Goal: Task Accomplishment & Management: Manage account settings

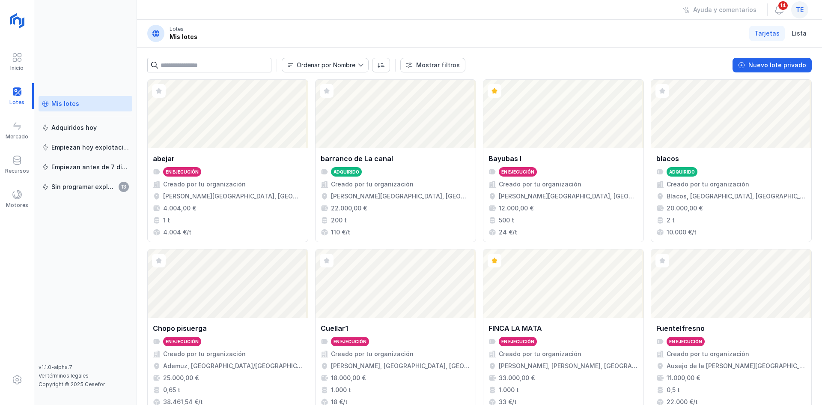
click at [800, 9] on span "te" at bounding box center [800, 10] width 8 height 9
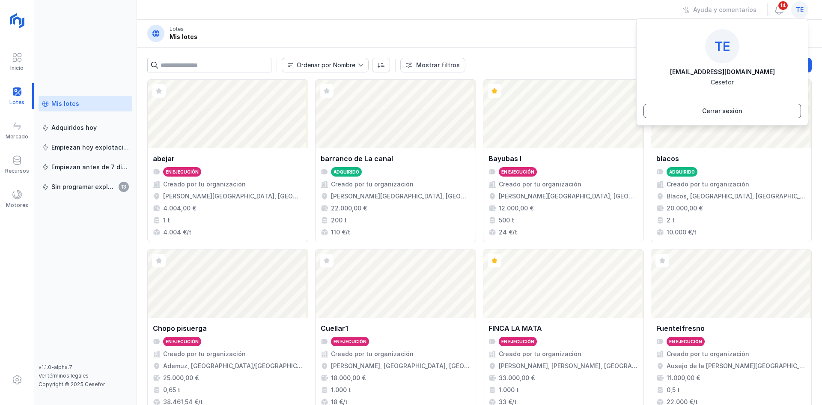
click at [750, 109] on button "Cerrar sesión" at bounding box center [722, 111] width 158 height 15
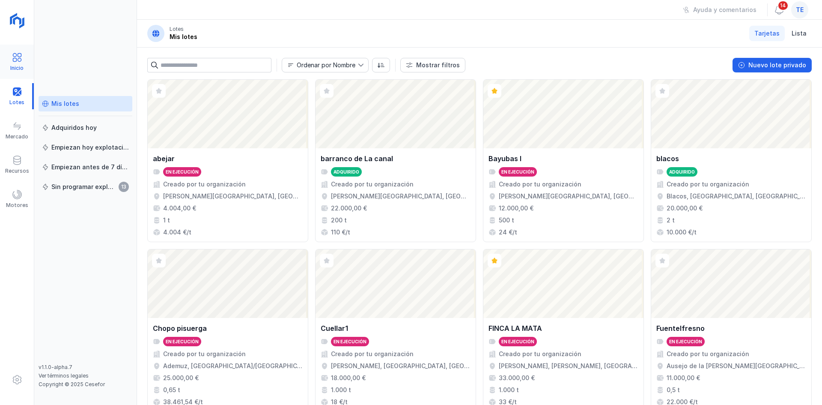
click at [22, 61] on span at bounding box center [17, 57] width 10 height 10
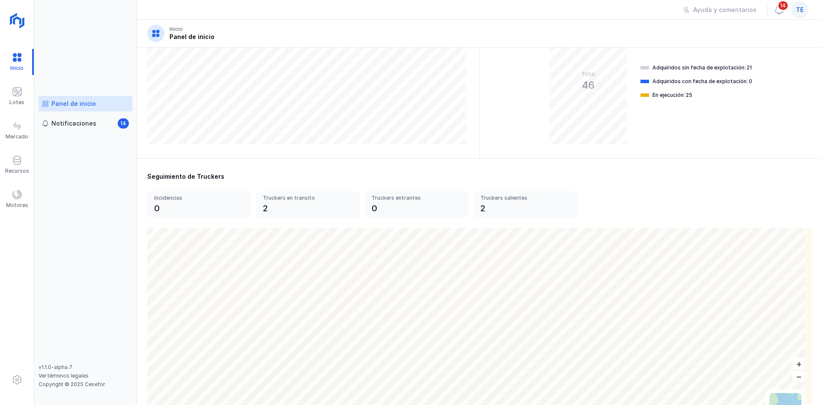
scroll to position [223, 0]
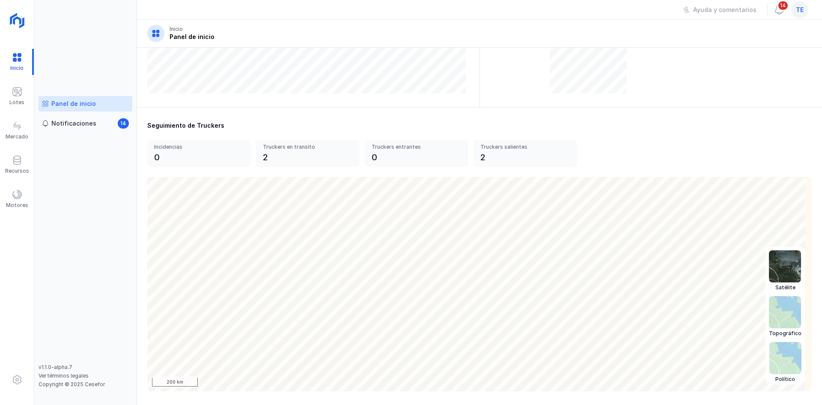
click at [779, 367] on img at bounding box center [785, 358] width 32 height 32
click at [769, 268] on img at bounding box center [785, 266] width 32 height 32
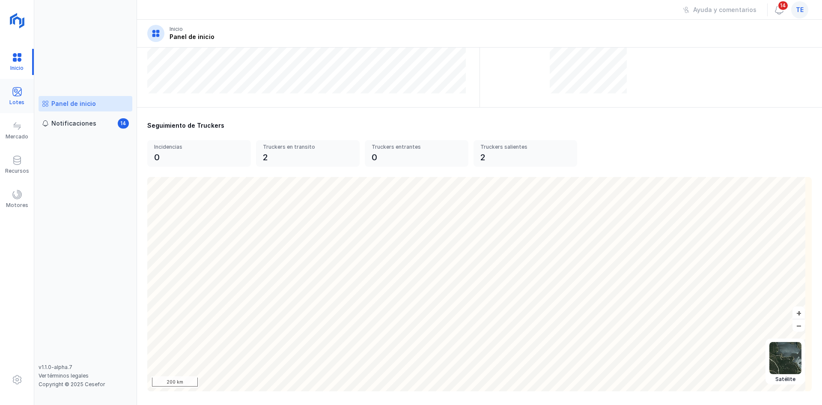
click at [12, 94] on span at bounding box center [17, 91] width 10 height 10
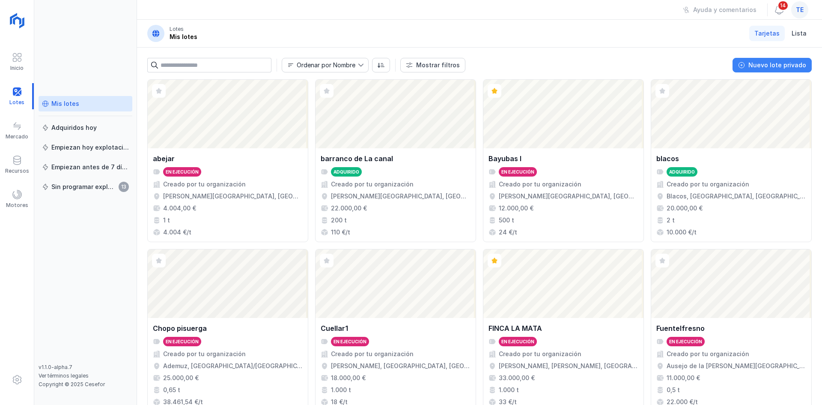
click at [787, 62] on div "Nuevo lote privado" at bounding box center [777, 65] width 58 height 9
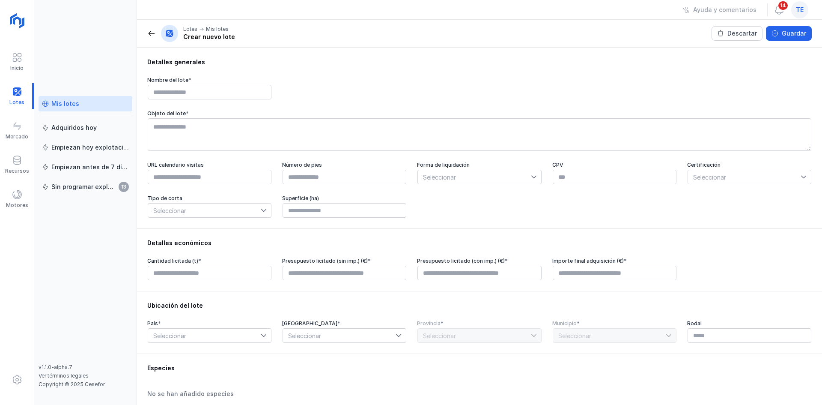
click at [148, 33] on span at bounding box center [151, 33] width 9 height 9
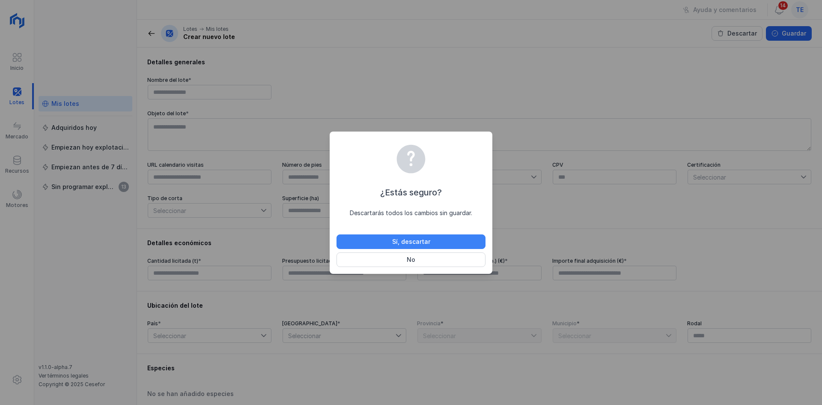
click at [423, 239] on div "Sí, descartar" at bounding box center [411, 241] width 38 height 9
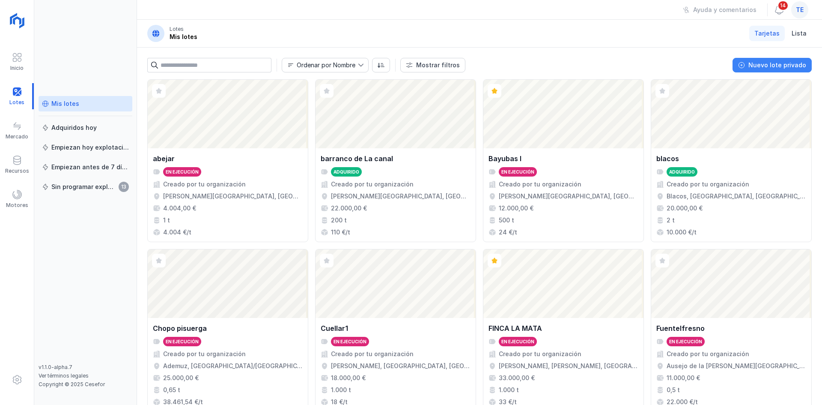
click at [780, 70] on button "Nuevo lote privado" at bounding box center [772, 65] width 79 height 15
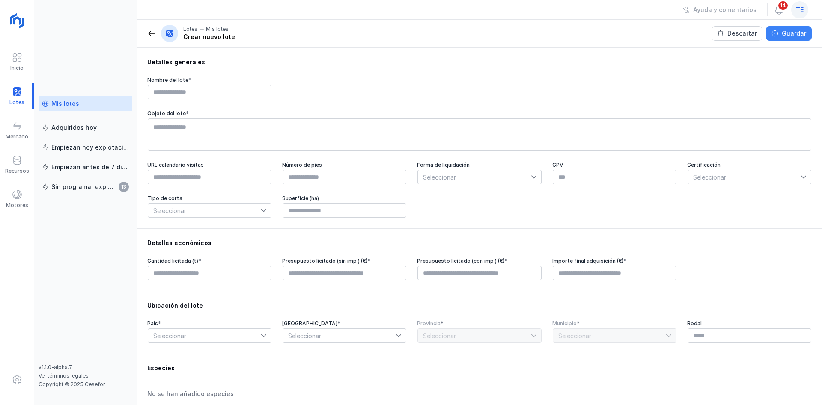
click at [783, 31] on div "Guardar" at bounding box center [794, 33] width 24 height 9
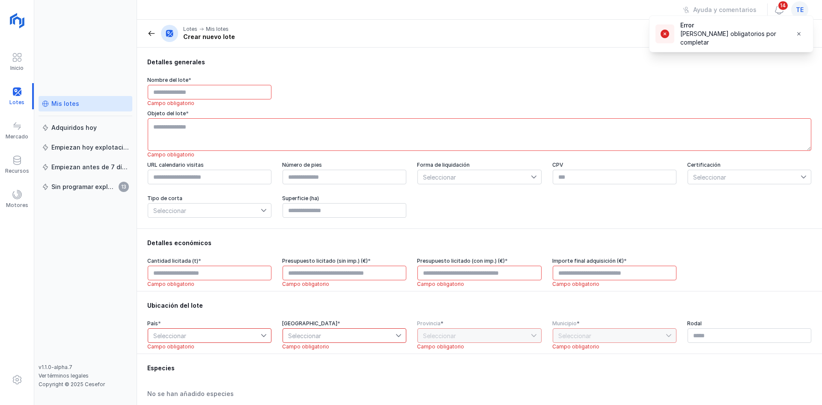
click at [60, 107] on div "Mis lotes" at bounding box center [65, 103] width 28 height 9
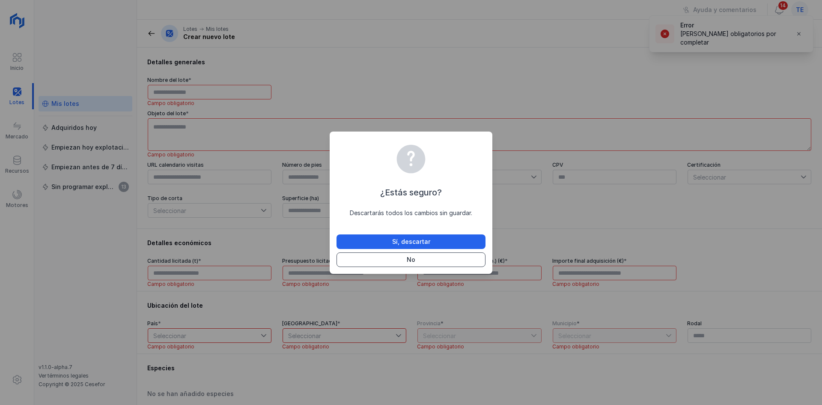
click at [411, 264] on button "No" at bounding box center [411, 259] width 149 height 15
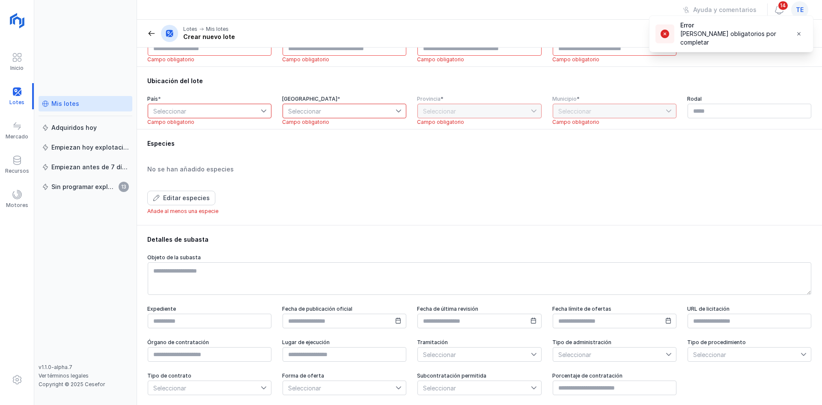
scroll to position [230, 0]
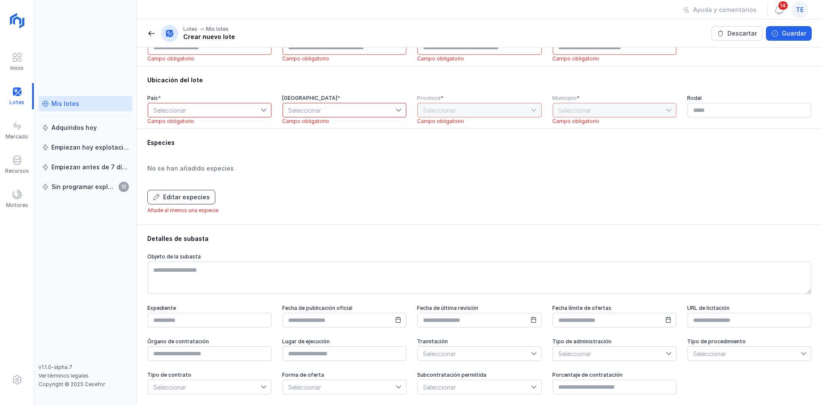
click at [171, 200] on button "Editar especies" at bounding box center [181, 197] width 68 height 15
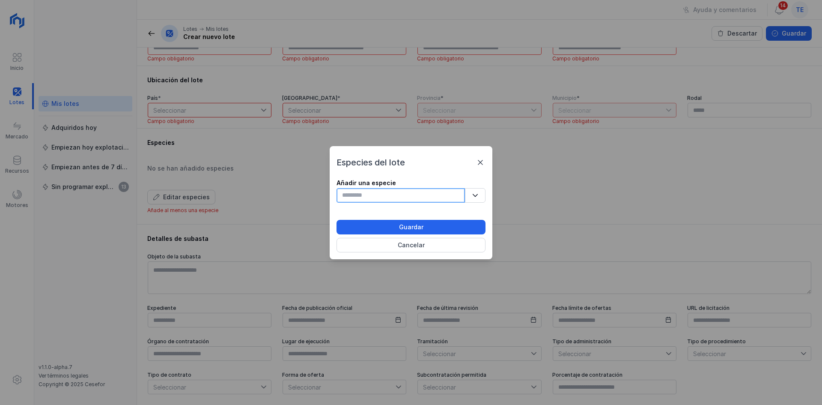
click at [377, 195] on input "text" at bounding box center [401, 195] width 128 height 15
click at [484, 161] on span at bounding box center [480, 162] width 10 height 10
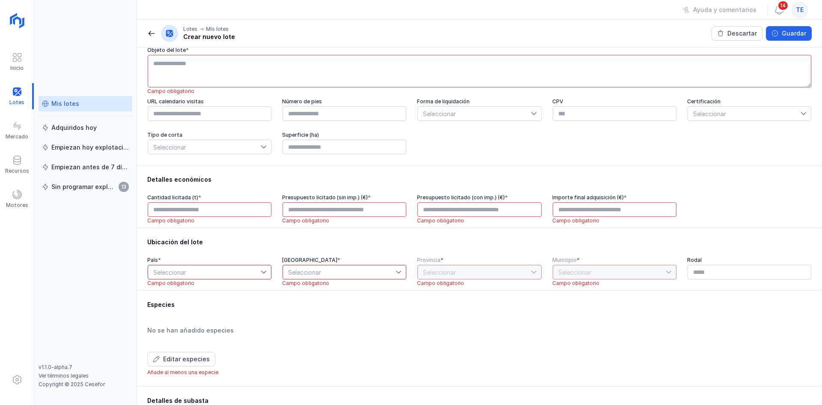
scroll to position [86, 0]
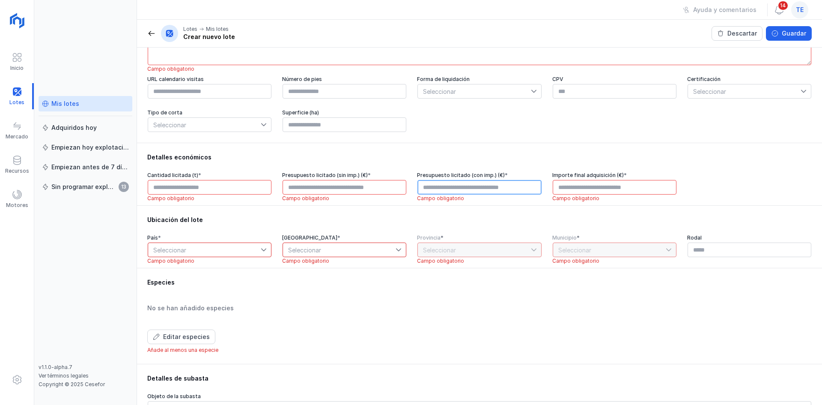
click at [477, 191] on input "text" at bounding box center [479, 187] width 124 height 15
type input "****"
click at [465, 95] on span "Seleccionar" at bounding box center [474, 91] width 113 height 14
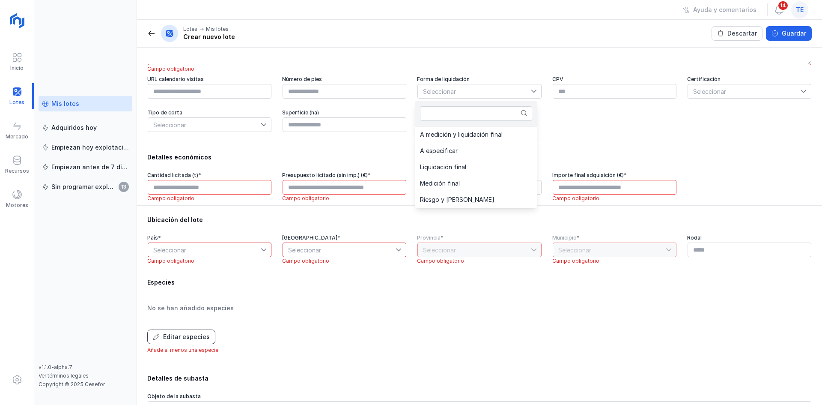
click at [198, 340] on div "Editar especies" at bounding box center [186, 336] width 47 height 9
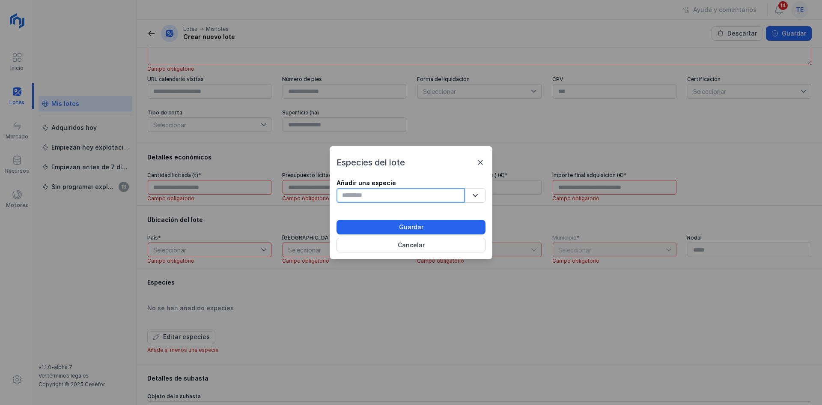
click at [394, 200] on input "text" at bounding box center [401, 195] width 128 height 15
click at [390, 245] on button "Cancelar" at bounding box center [411, 245] width 149 height 15
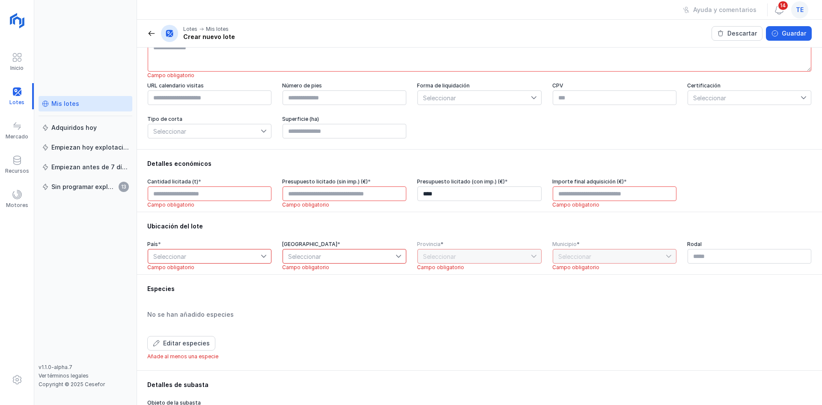
scroll to position [128, 0]
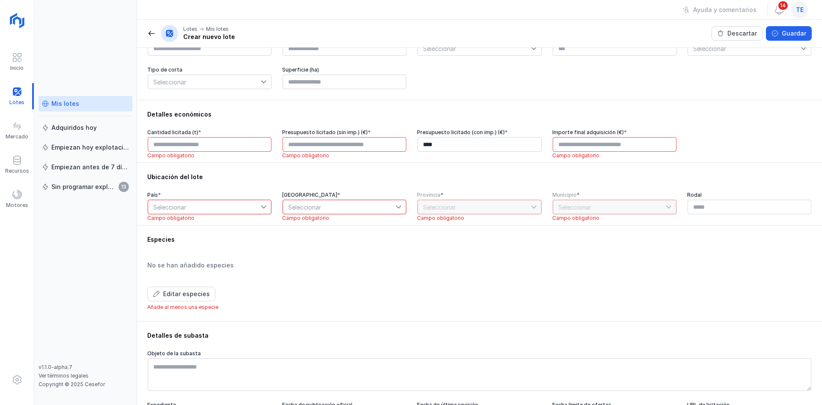
click at [154, 29] on span at bounding box center [151, 33] width 9 height 9
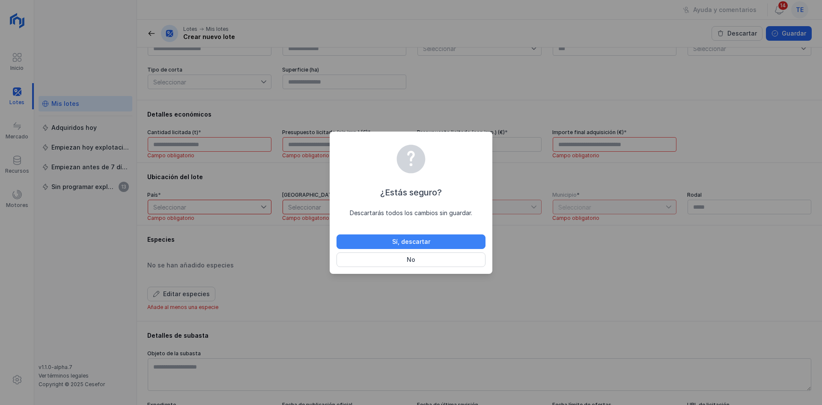
click at [366, 243] on button "Sí, descartar" at bounding box center [411, 241] width 149 height 15
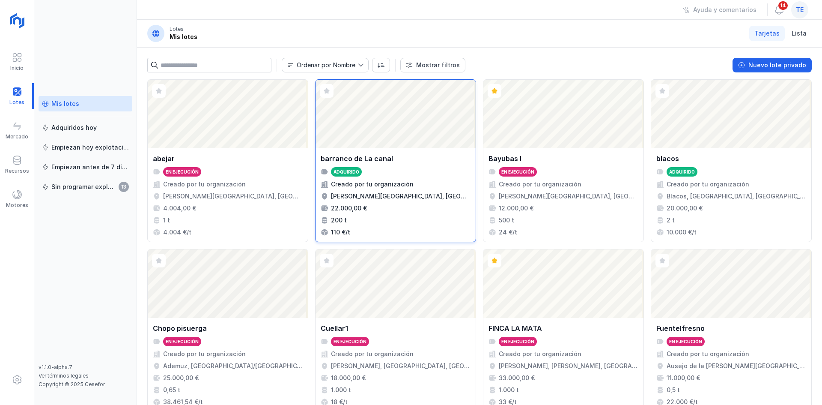
click at [418, 176] on div "Adquirido" at bounding box center [396, 171] width 150 height 9
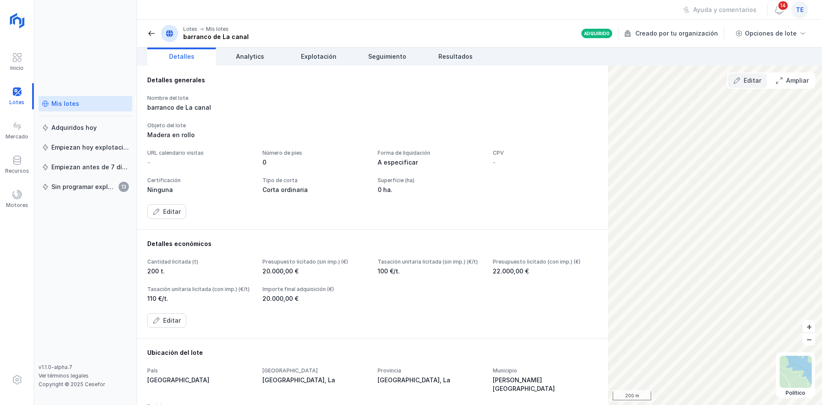
click at [754, 81] on div "Editar" at bounding box center [753, 80] width 18 height 9
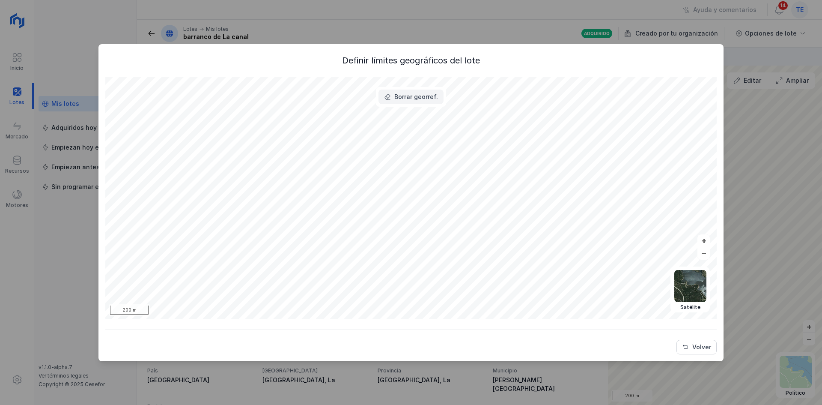
click at [415, 96] on div "Borrar georref." at bounding box center [416, 96] width 44 height 9
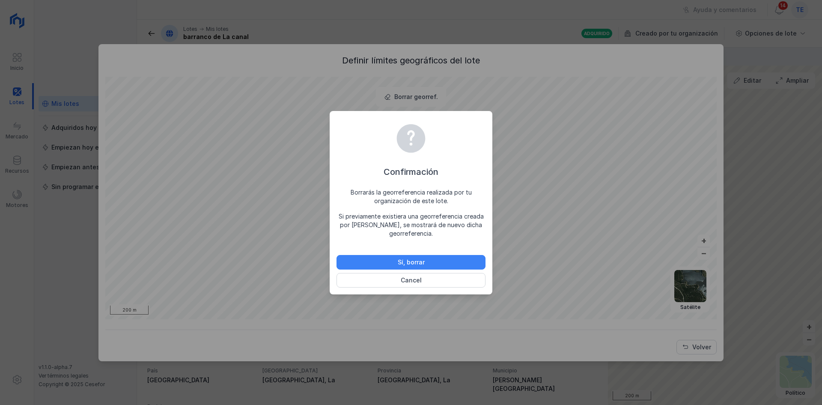
click at [455, 258] on button "Sí, borrar" at bounding box center [411, 262] width 149 height 15
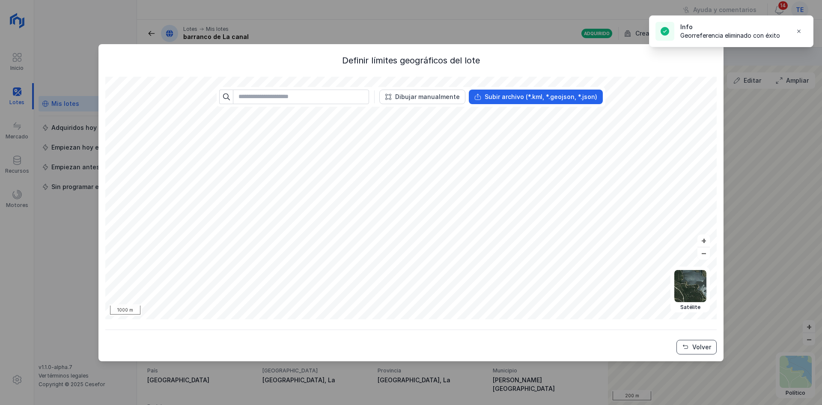
click at [703, 343] on div "Volver" at bounding box center [701, 346] width 19 height 9
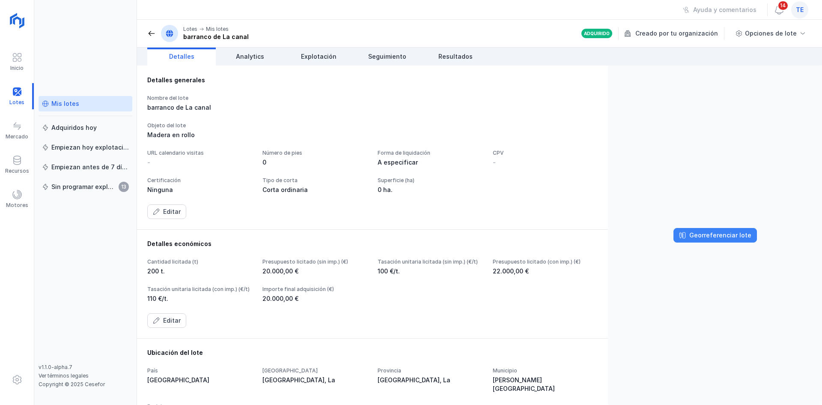
click at [735, 236] on div "Georreferenciar lote" at bounding box center [720, 235] width 62 height 9
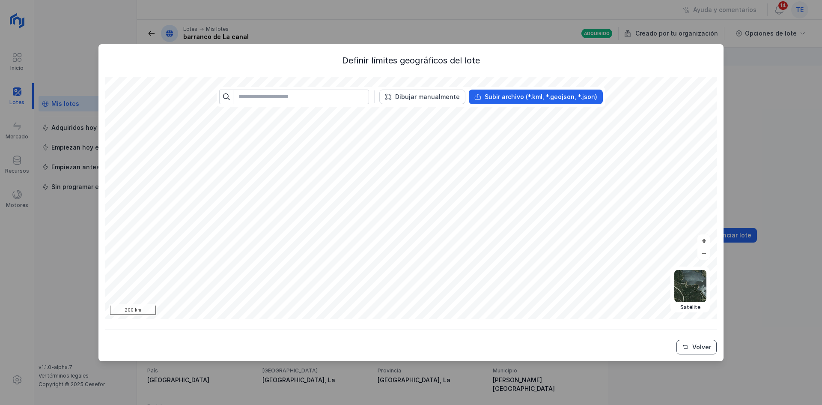
click at [700, 353] on button "Volver" at bounding box center [696, 347] width 40 height 15
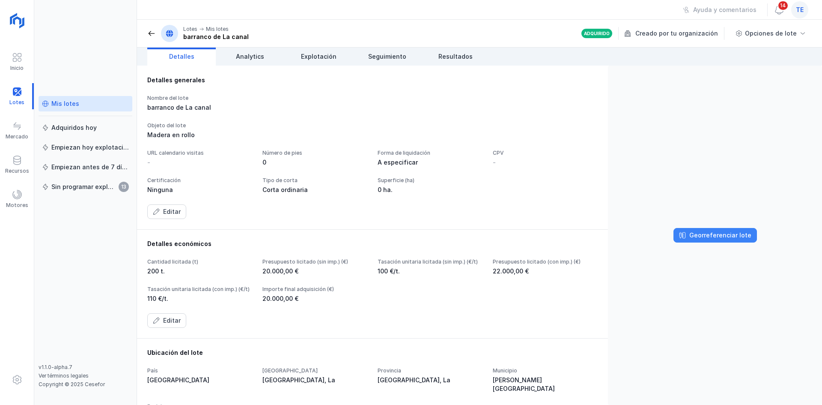
click at [710, 236] on div "Georreferenciar lote" at bounding box center [720, 235] width 62 height 9
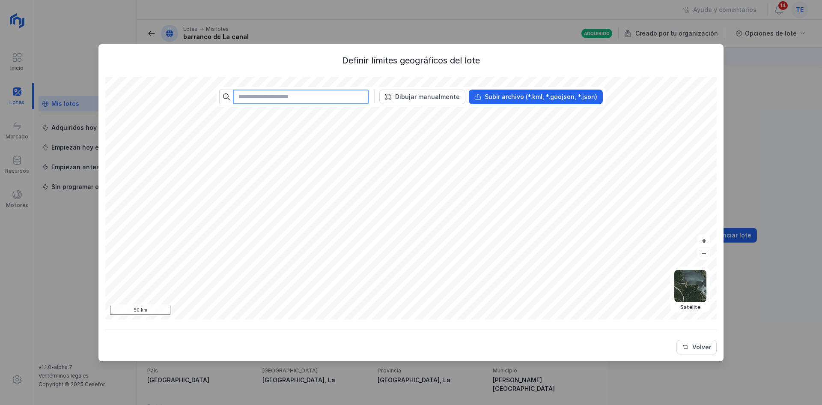
click at [307, 103] on input "text" at bounding box center [301, 96] width 136 height 15
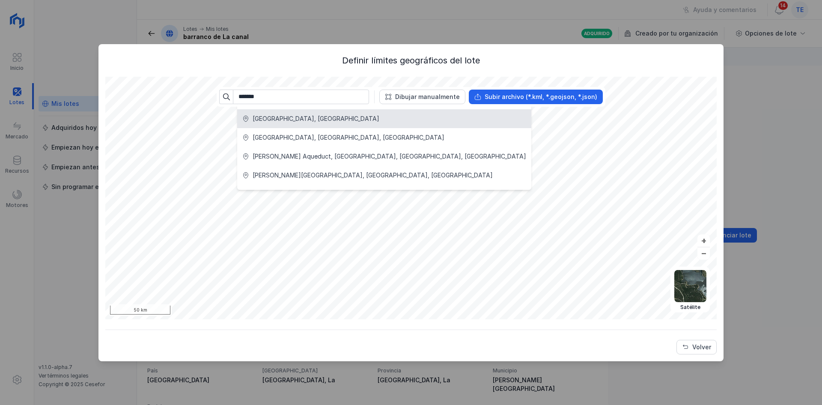
click at [308, 117] on div "Segovia, España" at bounding box center [384, 118] width 284 height 9
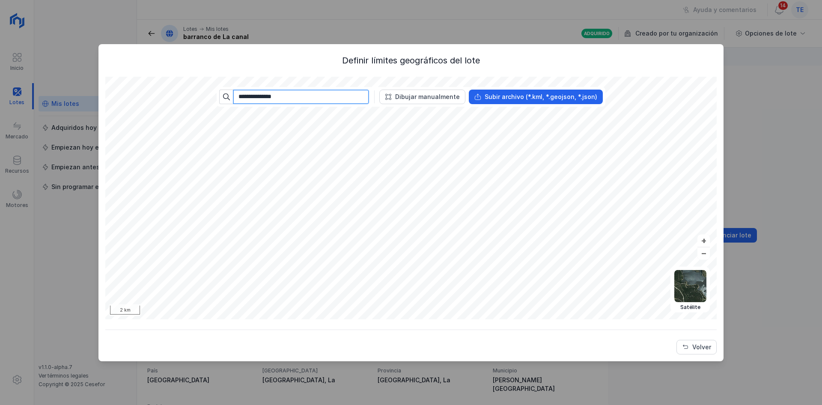
click at [295, 94] on input "**********" at bounding box center [301, 96] width 136 height 15
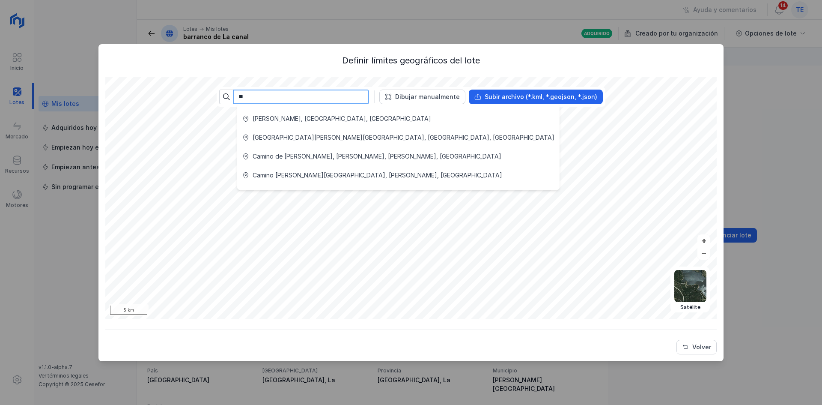
type input "*"
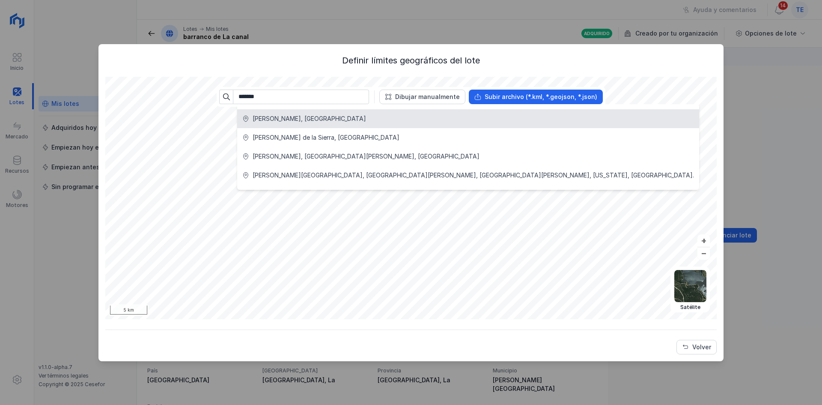
click at [303, 116] on div "Cuéllar, España" at bounding box center [468, 118] width 452 height 9
type input "**********"
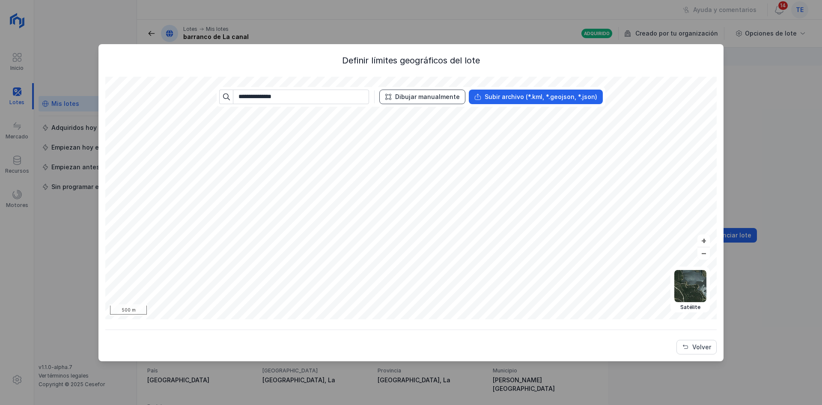
click at [447, 95] on div "Dibujar manualmente" at bounding box center [427, 96] width 65 height 9
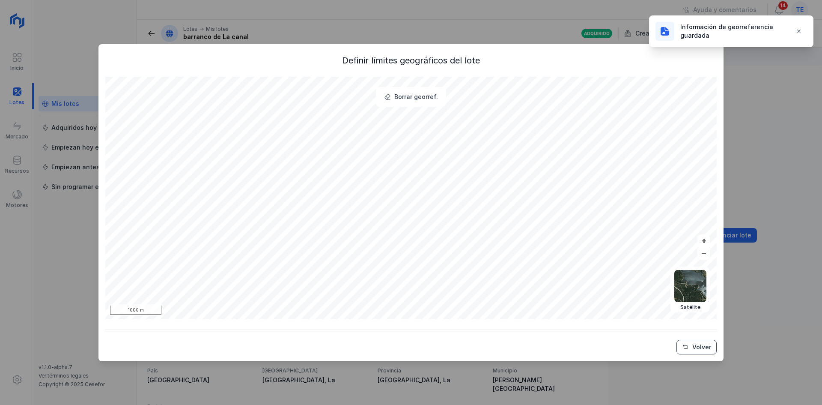
click at [699, 342] on div "Volver" at bounding box center [701, 346] width 19 height 9
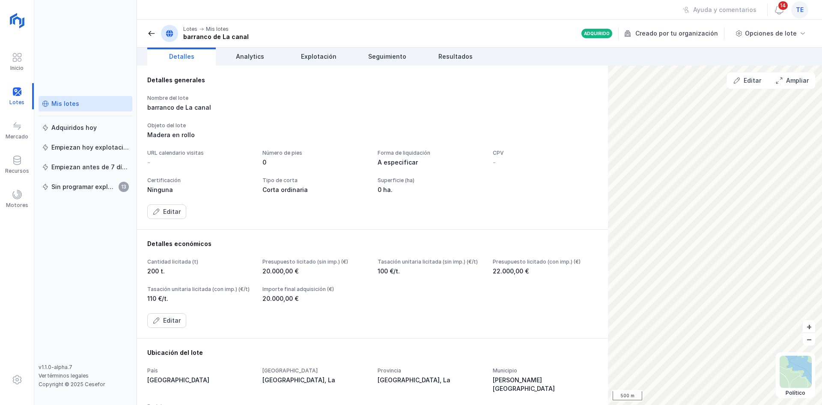
click at [147, 36] on span at bounding box center [151, 33] width 9 height 9
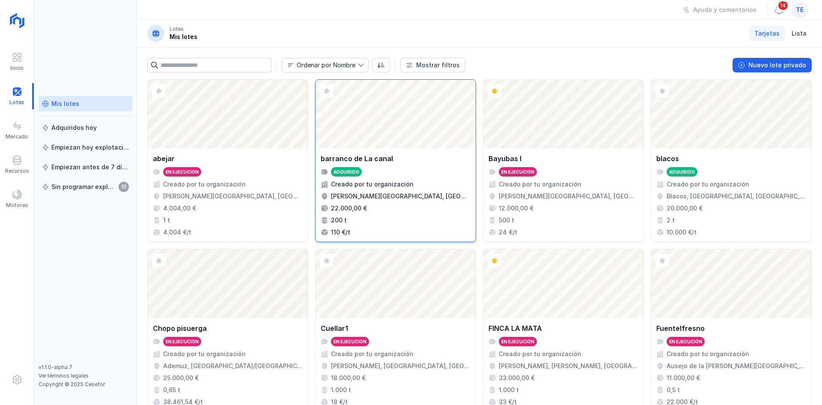
click at [399, 145] on div "Abrir lote" at bounding box center [396, 114] width 160 height 68
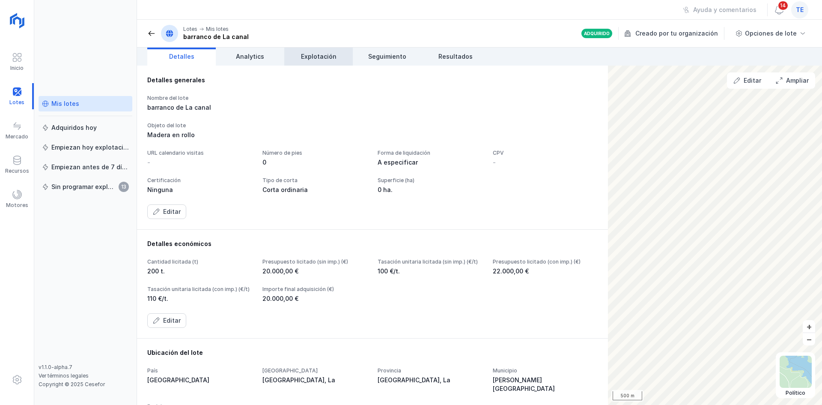
click at [308, 58] on span "Explotación" at bounding box center [319, 56] width 36 height 9
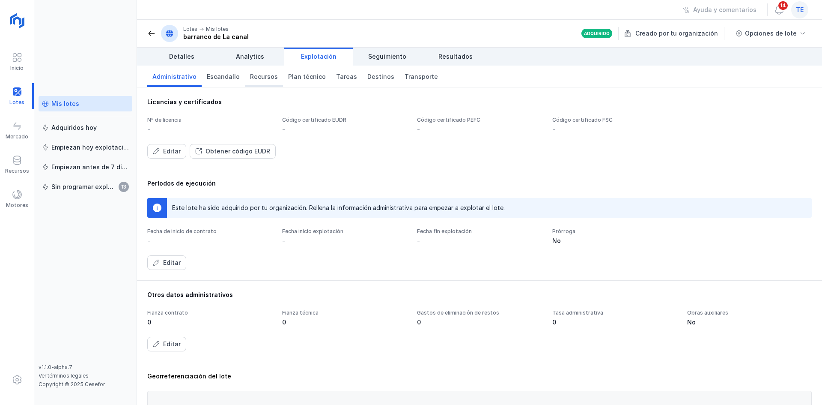
click at [266, 75] on span "Recursos" at bounding box center [264, 76] width 28 height 9
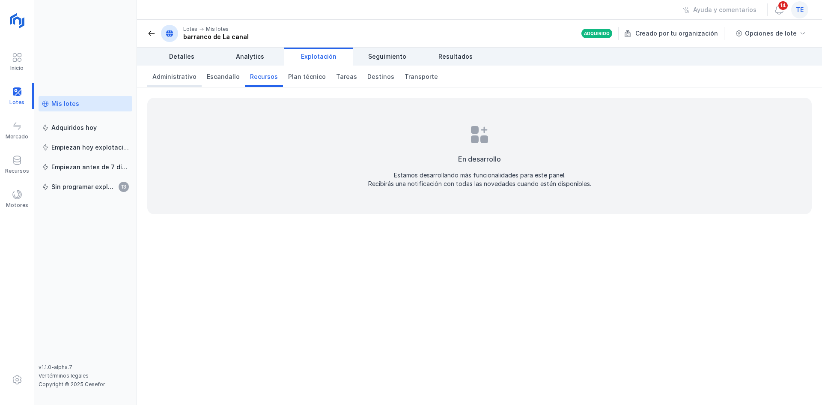
drag, startPoint x: 184, startPoint y: 81, endPoint x: 219, endPoint y: 86, distance: 35.4
click at [184, 81] on link "Administrativo" at bounding box center [174, 76] width 54 height 21
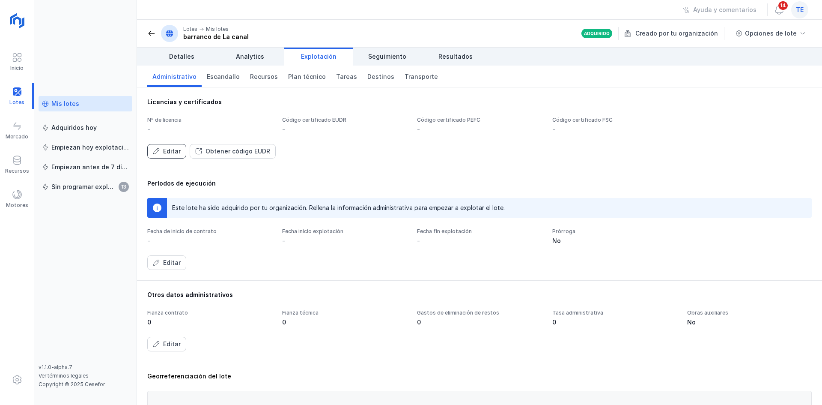
click at [167, 151] on div "Editar" at bounding box center [172, 151] width 18 height 9
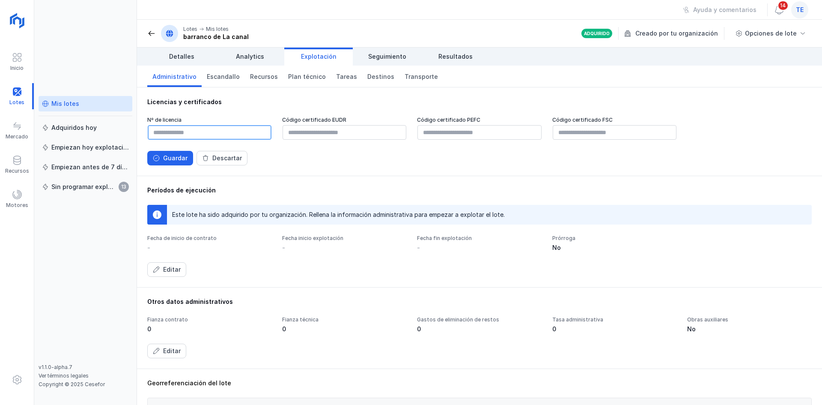
click at [226, 134] on input "text" at bounding box center [210, 132] width 124 height 15
click at [426, 139] on input "text" at bounding box center [479, 132] width 124 height 15
click at [175, 157] on div "Guardar" at bounding box center [175, 158] width 24 height 9
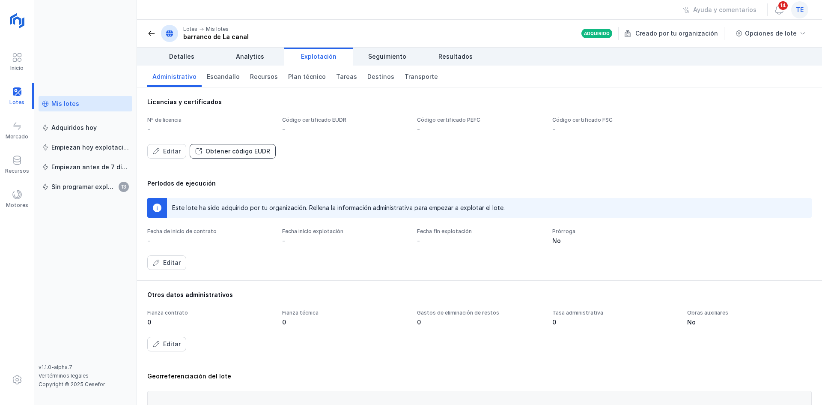
click at [218, 152] on div "Obtener código EUDR" at bounding box center [237, 151] width 65 height 9
drag, startPoint x: 252, startPoint y: 153, endPoint x: 315, endPoint y: 165, distance: 64.0
click at [315, 190] on div "Licencias y certificados Nº de licencia - Código certificado EUDR - Código cert…" at bounding box center [479, 245] width 685 height 317
click at [158, 27] on div "Lotes Mis lotes barranco de La canal" at bounding box center [197, 33] width 101 height 17
click at [153, 32] on span at bounding box center [151, 33] width 9 height 9
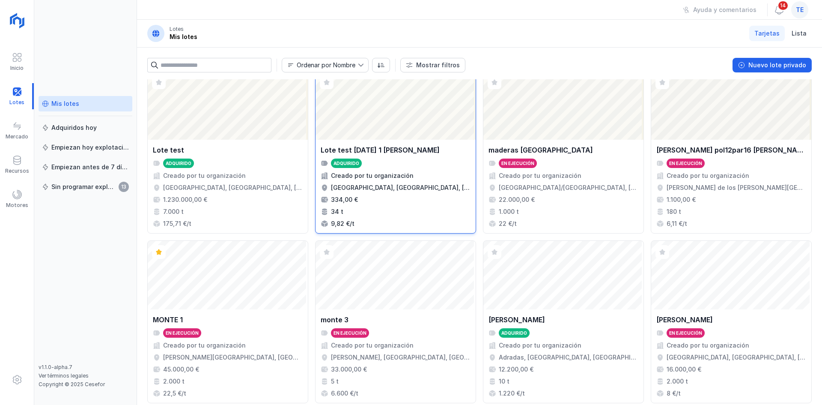
scroll to position [554, 0]
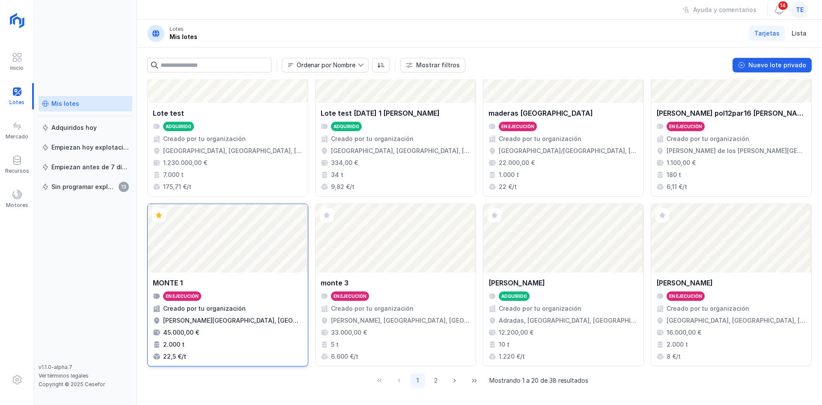
click at [278, 220] on div "Abrir lote" at bounding box center [228, 238] width 160 height 68
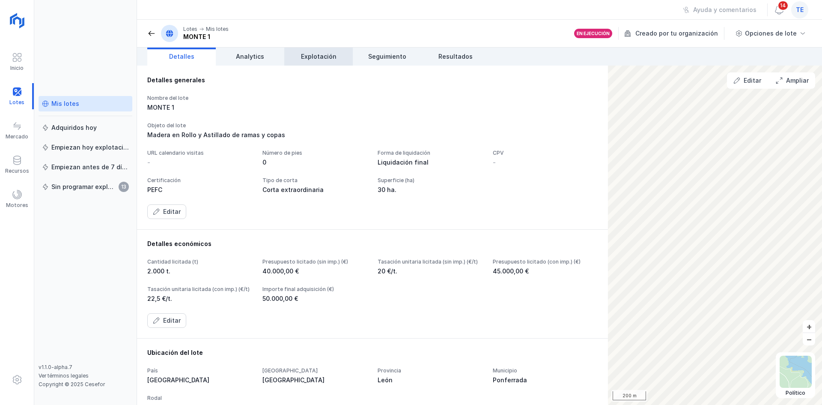
click at [296, 56] on link "Explotación" at bounding box center [318, 57] width 68 height 18
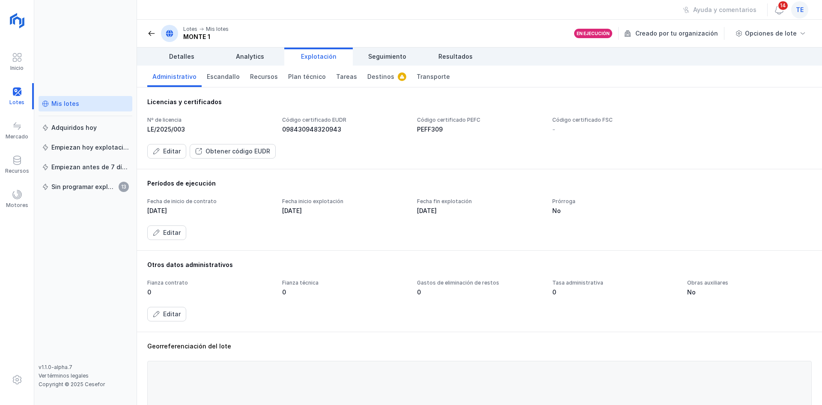
drag, startPoint x: 340, startPoint y: 130, endPoint x: 334, endPoint y: 132, distance: 6.2
click at [334, 132] on div "098430948320943" at bounding box center [344, 129] width 125 height 9
click at [256, 149] on div "Obtener código EUDR" at bounding box center [237, 151] width 65 height 9
click at [266, 152] on div "Obtener código EUDR" at bounding box center [237, 151] width 65 height 9
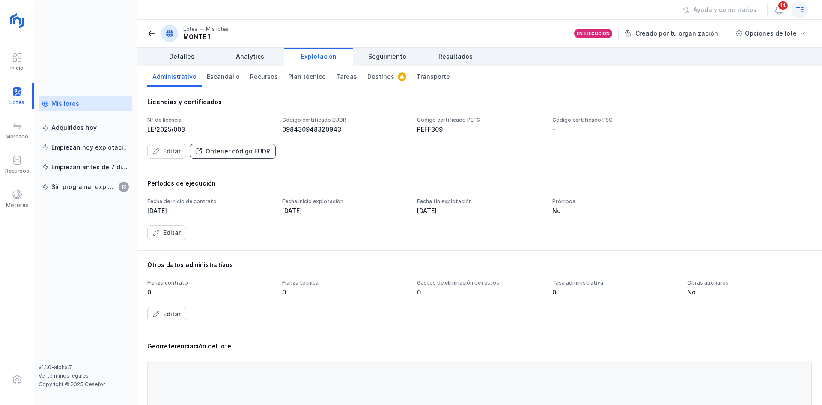
click at [266, 151] on div "Obtener código EUDR" at bounding box center [237, 151] width 65 height 9
click at [170, 146] on button "Editar" at bounding box center [166, 151] width 39 height 15
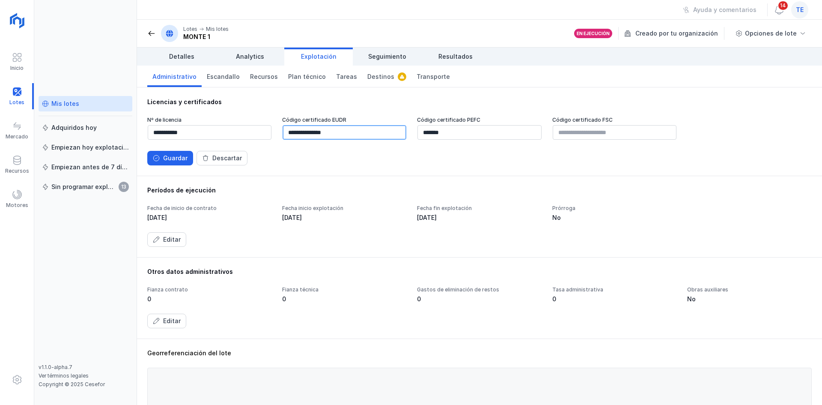
click at [346, 133] on input "**********" at bounding box center [345, 132] width 124 height 15
click at [351, 180] on div "Períodos de ejecución Fecha de inicio de contrato 13/03/2025 Fecha inicio explo…" at bounding box center [479, 216] width 685 height 81
click at [165, 156] on div "Guardar" at bounding box center [175, 158] width 24 height 9
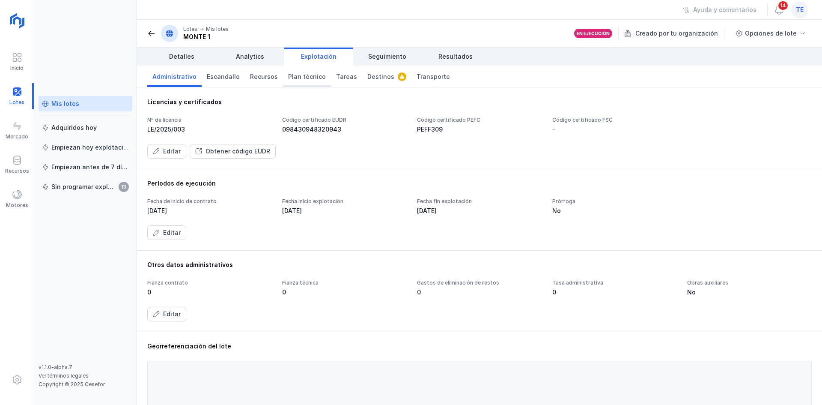
click at [299, 71] on link "Plan técnico" at bounding box center [307, 76] width 48 height 21
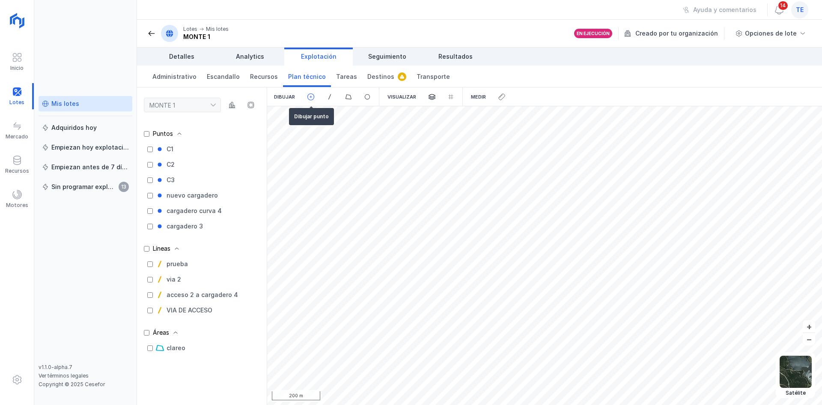
click at [321, 101] on div at bounding box center [330, 96] width 19 height 19
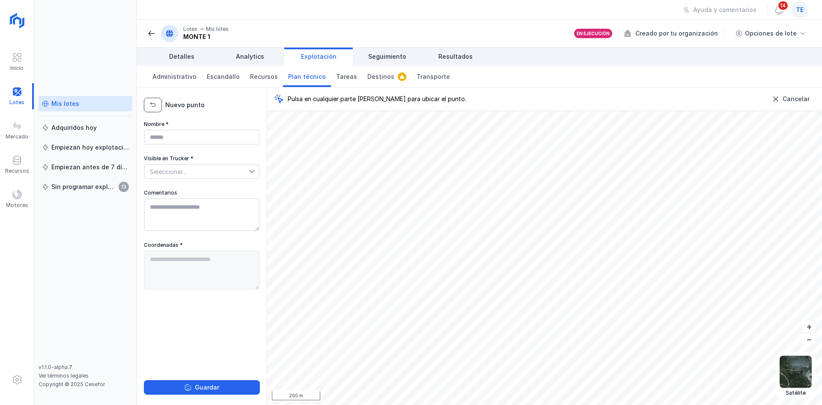
click at [146, 105] on button "button" at bounding box center [153, 105] width 18 height 15
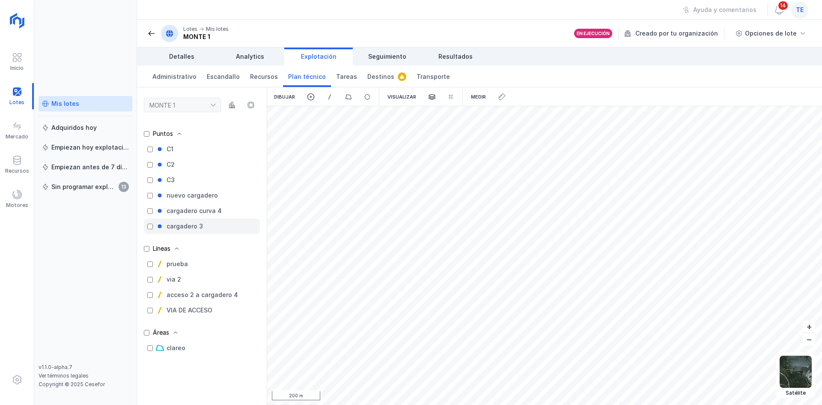
click at [153, 228] on div "cargadero 3" at bounding box center [202, 225] width 116 height 15
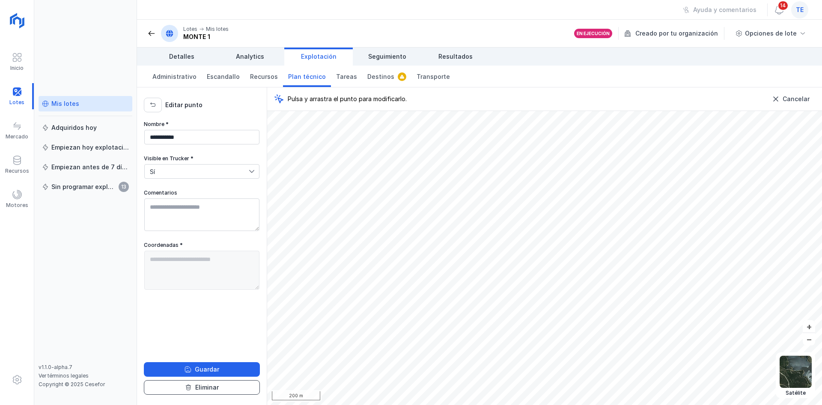
click at [212, 384] on div "Eliminar" at bounding box center [207, 387] width 24 height 9
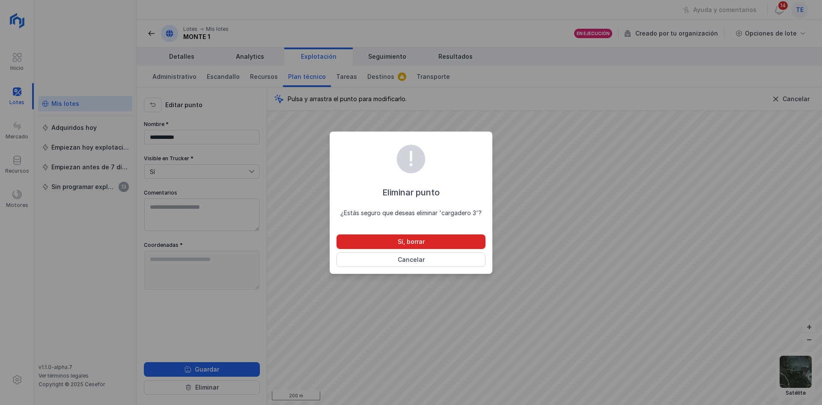
click at [441, 241] on button "Sí, borrar" at bounding box center [411, 241] width 149 height 15
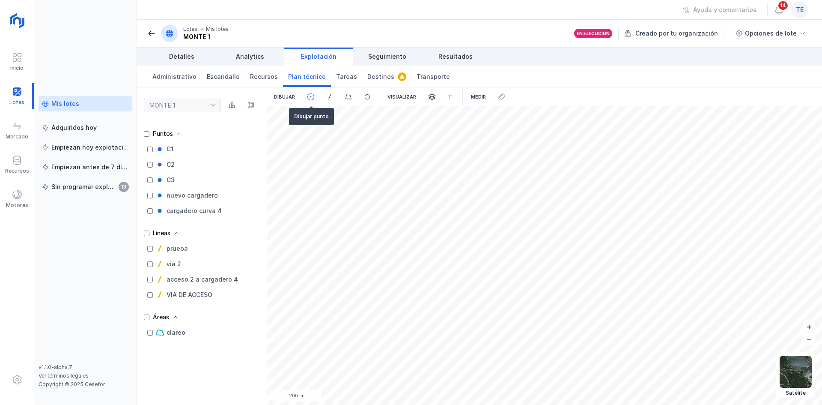
click at [313, 95] on span at bounding box center [311, 97] width 8 height 8
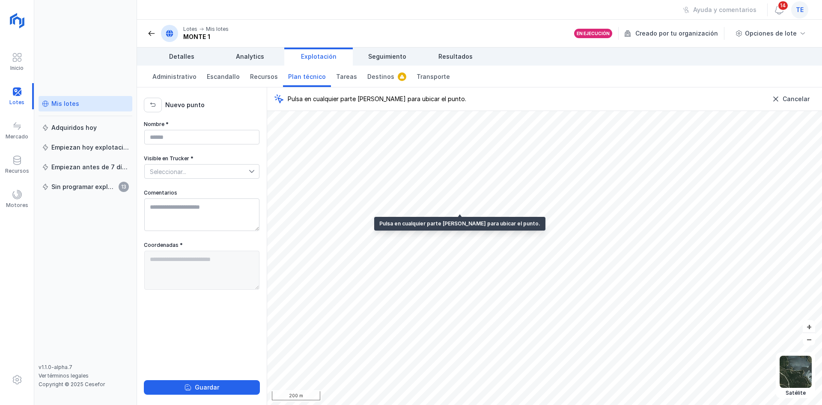
type textarea "**********"
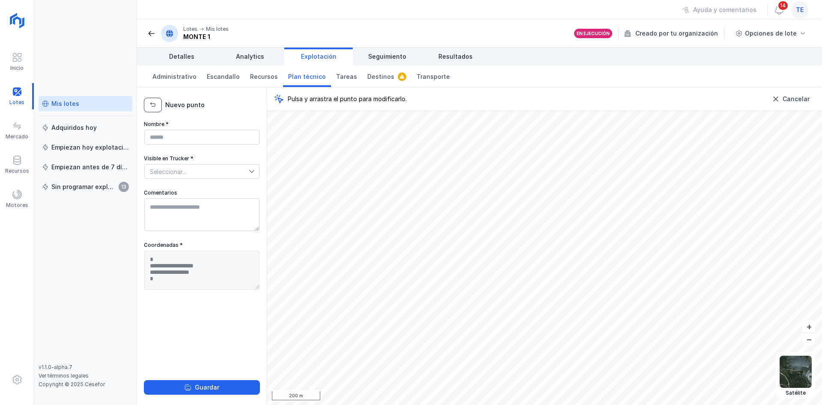
click at [154, 104] on span "button" at bounding box center [152, 104] width 7 height 7
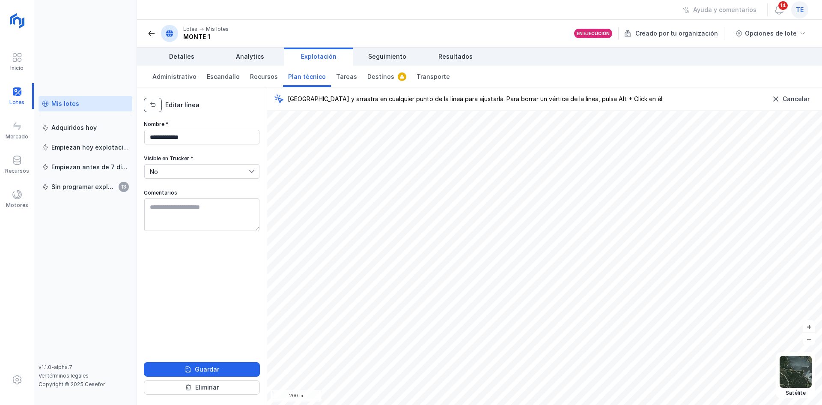
click at [148, 105] on button "button" at bounding box center [153, 105] width 18 height 15
click at [156, 102] on span "button" at bounding box center [152, 104] width 7 height 7
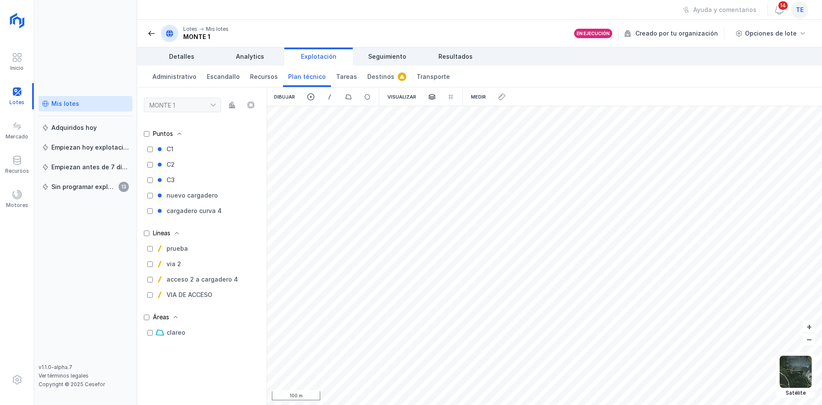
click at [265, 404] on html "Inicio Lotes Mercado Recursos Motores Mis lotes Adquiridos hoy Empiezan hoy exp…" at bounding box center [411, 202] width 822 height 405
click at [534, 95] on div "Dibujar Visualizar Medir Político Topográfico Satélite Abrir lote 500 m + –" at bounding box center [544, 245] width 555 height 317
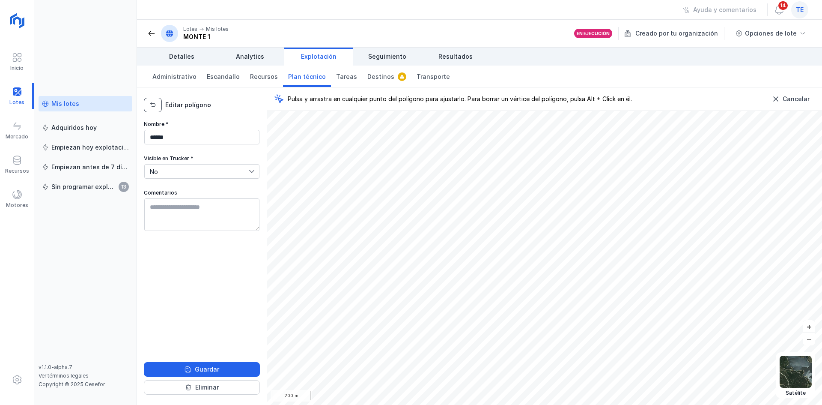
click at [157, 104] on button "button" at bounding box center [153, 105] width 18 height 15
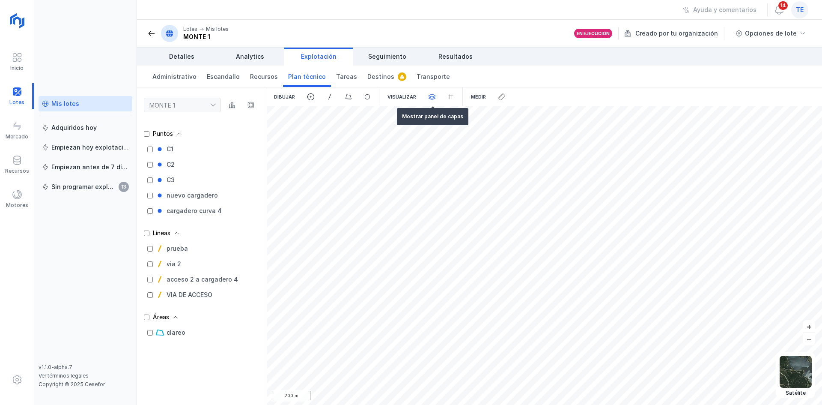
click at [340, 95] on div at bounding box center [330, 96] width 19 height 19
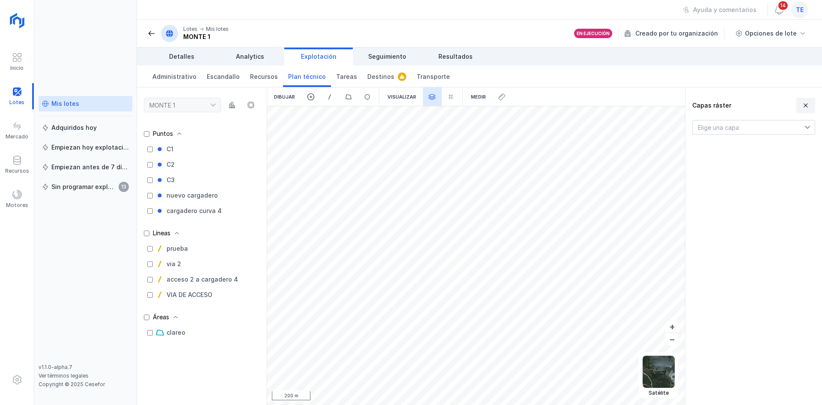
click at [805, 106] on span at bounding box center [805, 105] width 9 height 9
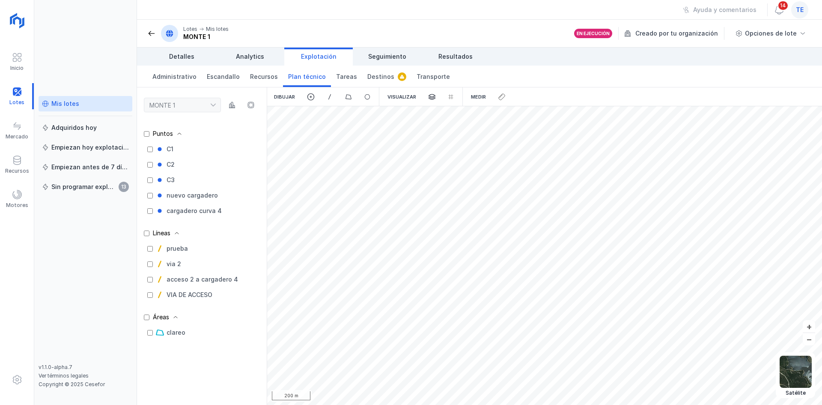
click at [496, 95] on div at bounding box center [502, 96] width 19 height 19
click at [480, 100] on div "Medir" at bounding box center [478, 96] width 29 height 19
click at [464, 101] on div "Medir" at bounding box center [478, 96] width 29 height 19
drag, startPoint x: 464, startPoint y: 101, endPoint x: 494, endPoint y: 91, distance: 32.5
click at [490, 92] on div "Medir" at bounding box center [478, 96] width 29 height 19
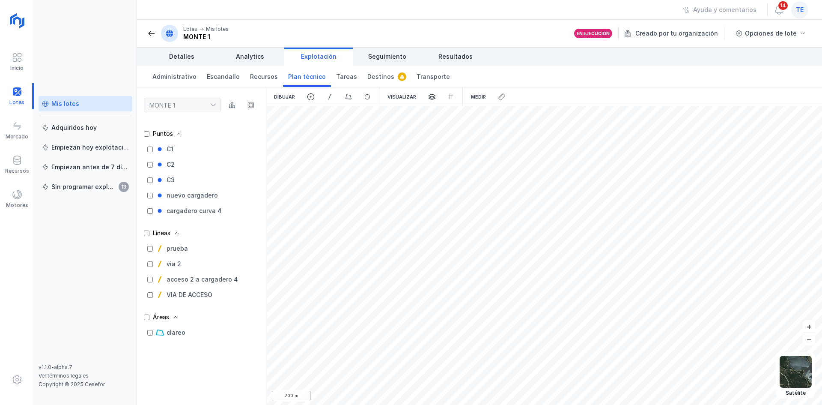
click at [495, 91] on div at bounding box center [502, 96] width 19 height 19
click at [497, 95] on div at bounding box center [502, 96] width 19 height 19
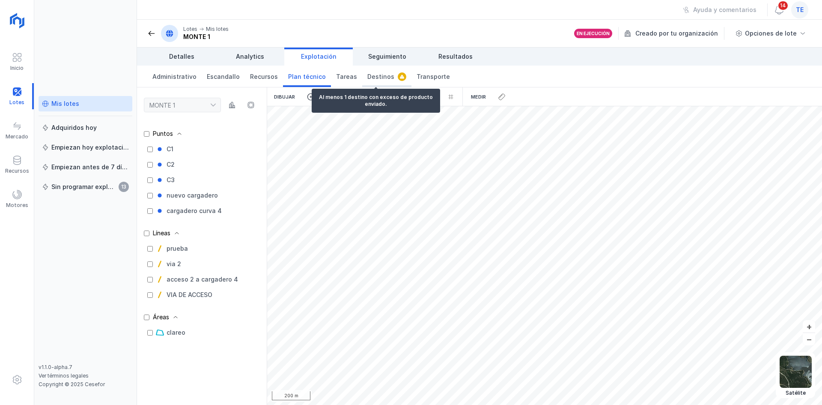
click at [375, 71] on link "Destinos" at bounding box center [386, 76] width 49 height 21
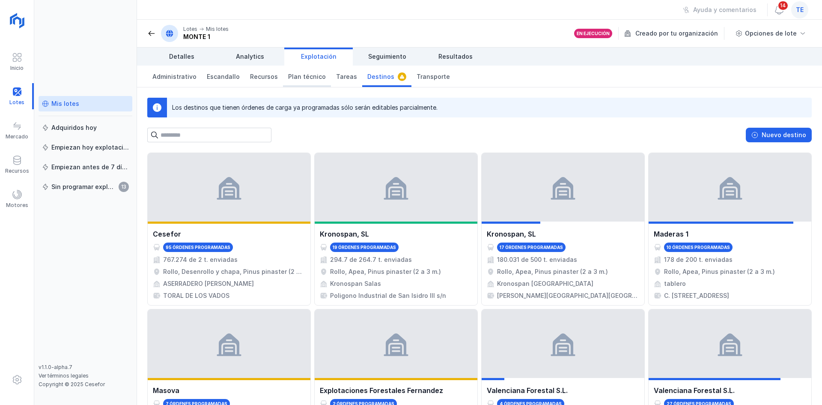
click at [308, 79] on span "Plan técnico" at bounding box center [307, 76] width 38 height 9
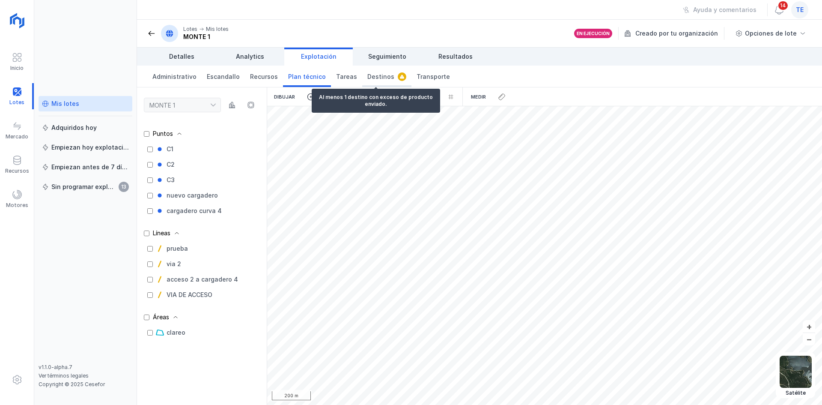
click at [376, 75] on span "Destinos" at bounding box center [380, 76] width 27 height 9
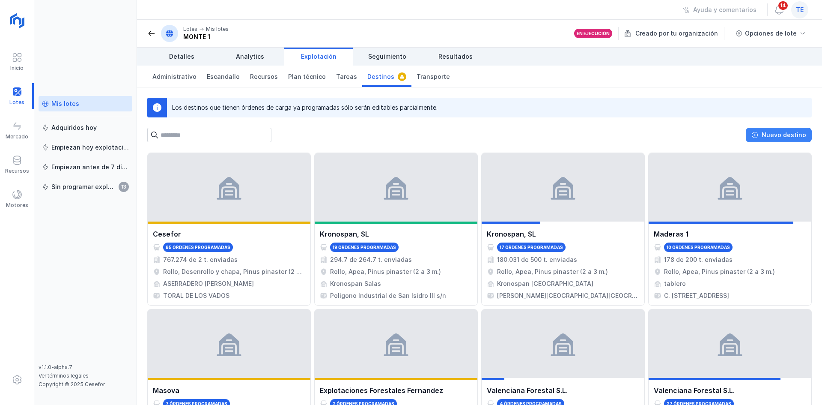
click at [787, 133] on button "Nuevo destino" at bounding box center [779, 135] width 66 height 15
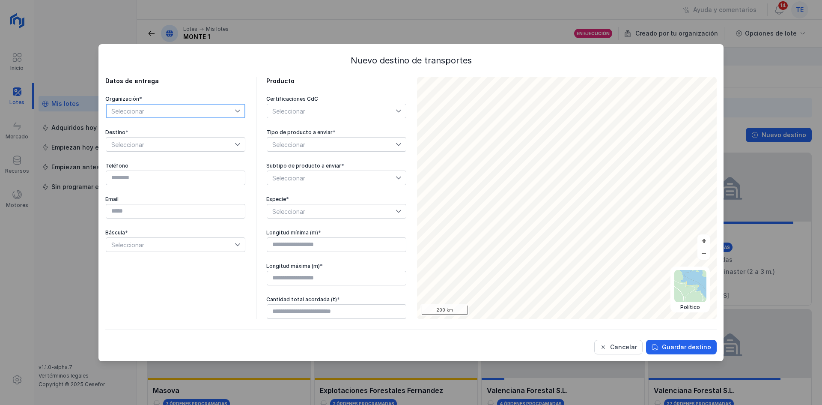
drag, startPoint x: 217, startPoint y: 114, endPoint x: 226, endPoint y: 108, distance: 10.5
click at [218, 114] on span "Seleccionar" at bounding box center [170, 111] width 128 height 14
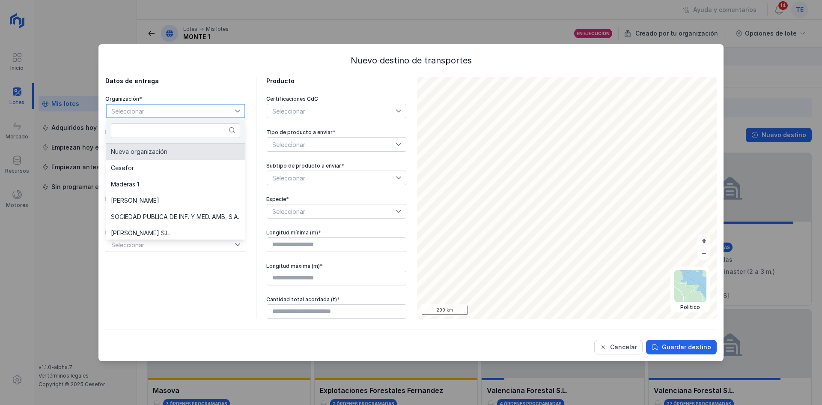
click at [225, 116] on span "Seleccionar" at bounding box center [170, 111] width 128 height 14
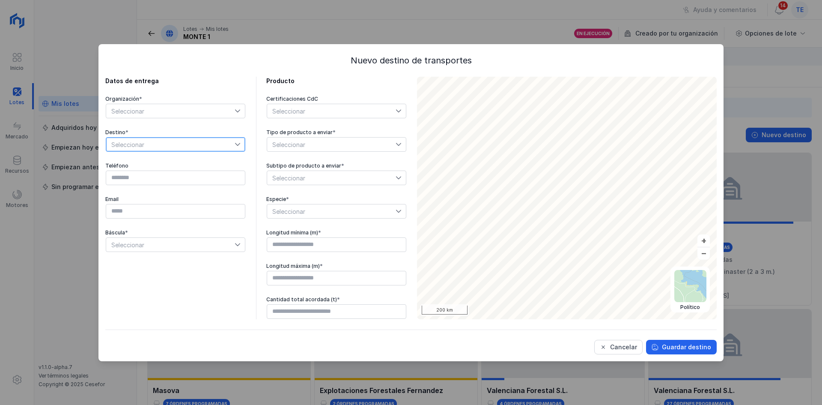
click at [165, 148] on span "Seleccionar" at bounding box center [170, 144] width 128 height 14
click at [228, 152] on li "Selecciona primero una organización" at bounding box center [176, 160] width 140 height 16
click at [640, 342] on button "Cancelar" at bounding box center [618, 347] width 48 height 15
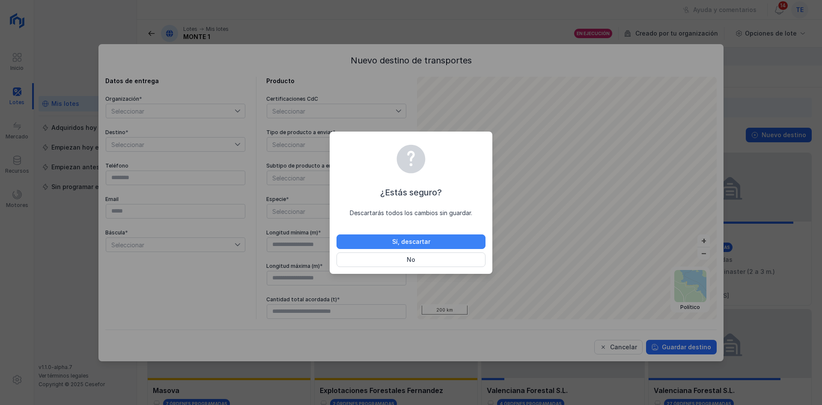
click at [468, 240] on button "Sí, descartar" at bounding box center [411, 241] width 149 height 15
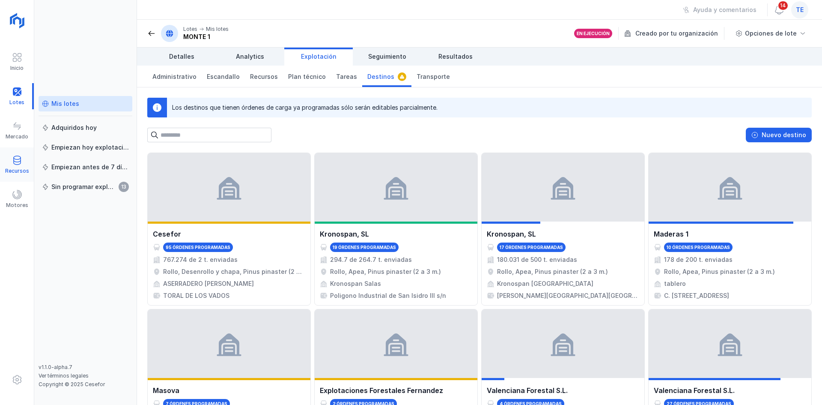
click at [6, 167] on div "Recursos" at bounding box center [17, 170] width 24 height 7
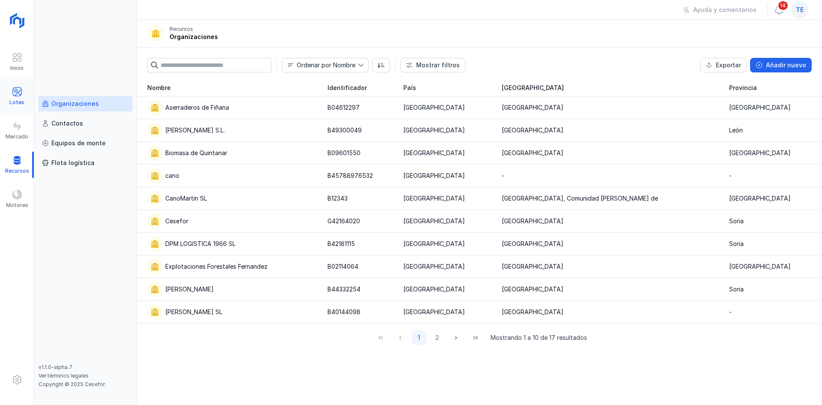
click at [21, 97] on div at bounding box center [17, 92] width 10 height 12
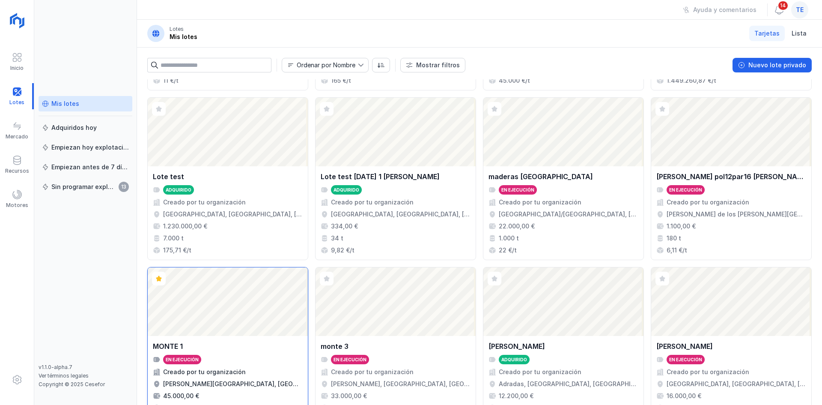
scroll to position [554, 0]
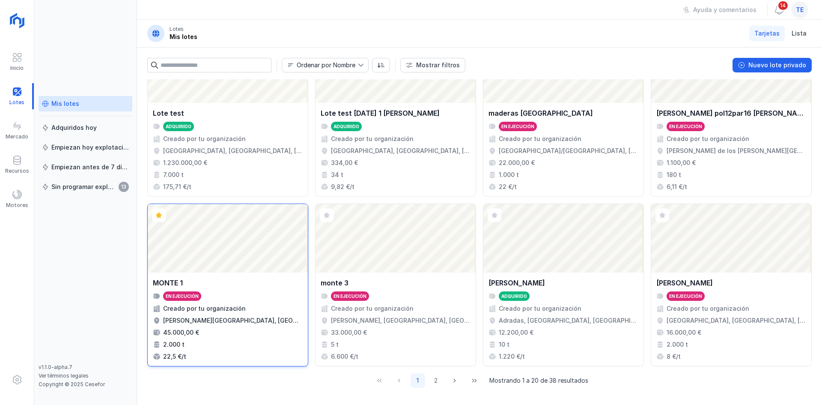
click at [233, 272] on div "Abrir lote" at bounding box center [228, 238] width 160 height 68
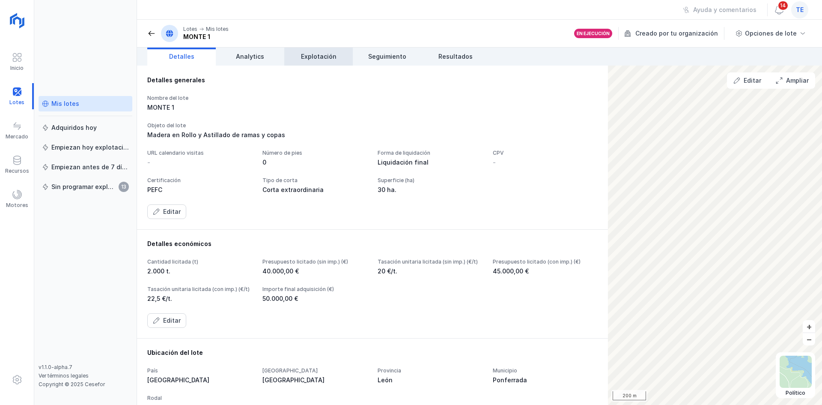
click at [307, 57] on span "Explotación" at bounding box center [319, 56] width 36 height 9
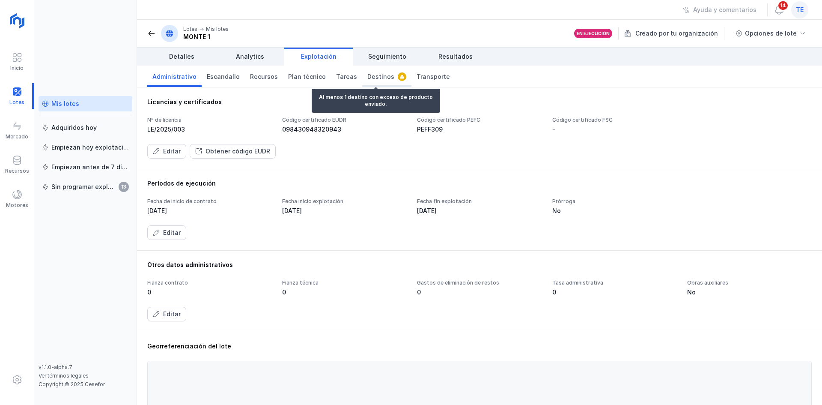
click at [369, 77] on span "Destinos" at bounding box center [380, 76] width 27 height 9
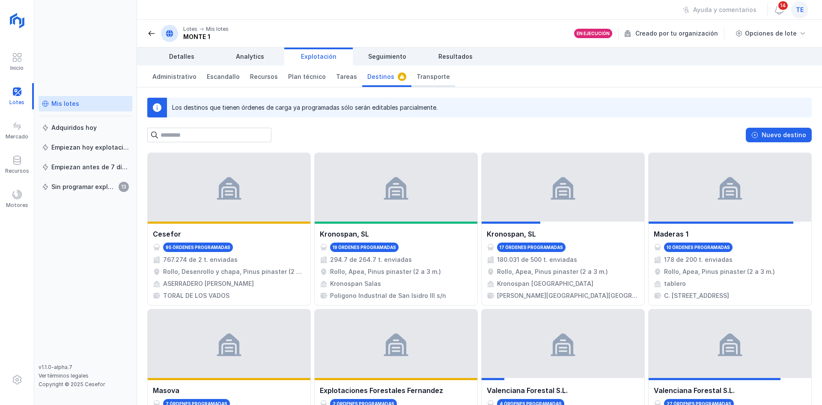
click at [427, 73] on span "Transporte" at bounding box center [433, 76] width 33 height 9
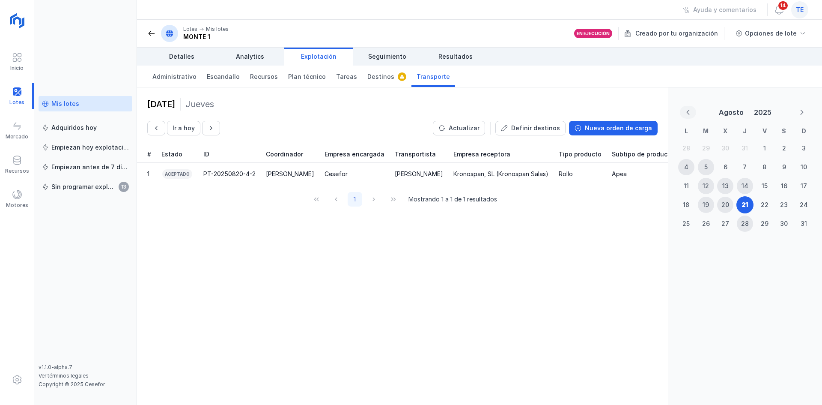
click at [692, 111] on button "Previous Month" at bounding box center [688, 112] width 16 height 13
click at [721, 149] on div "2" at bounding box center [725, 148] width 16 height 16
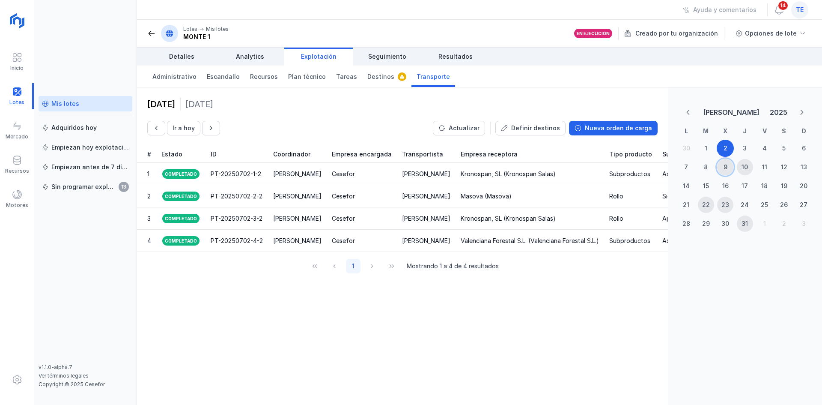
click at [732, 173] on div "9" at bounding box center [725, 167] width 16 height 16
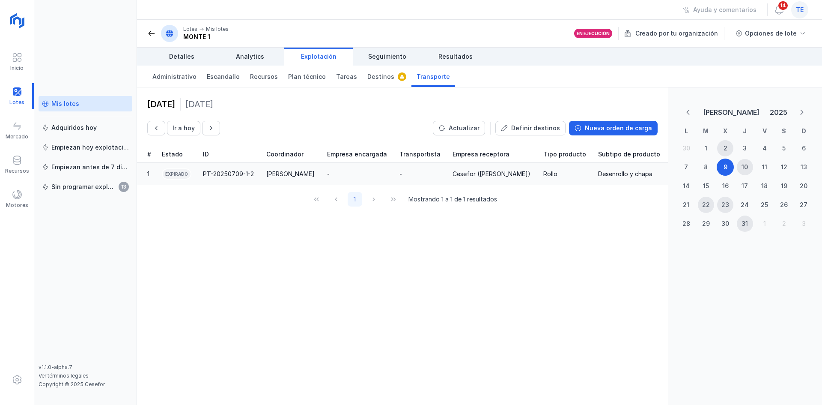
click at [482, 170] on div "Cesefor (ASERRADERO LEON)" at bounding box center [492, 174] width 78 height 9
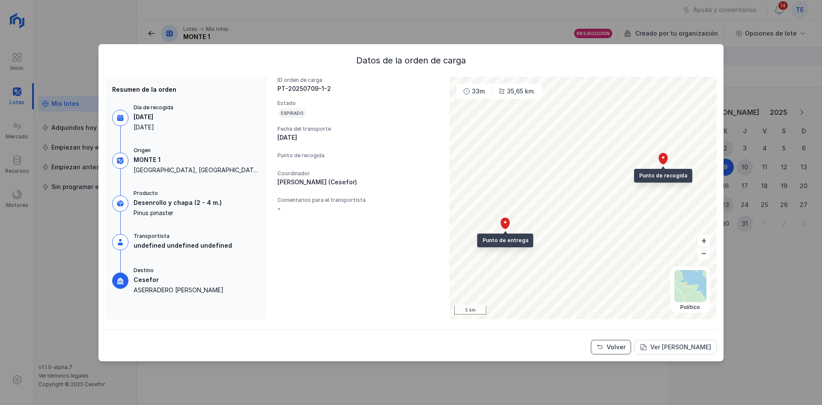
click at [621, 340] on button "Volver" at bounding box center [611, 347] width 40 height 15
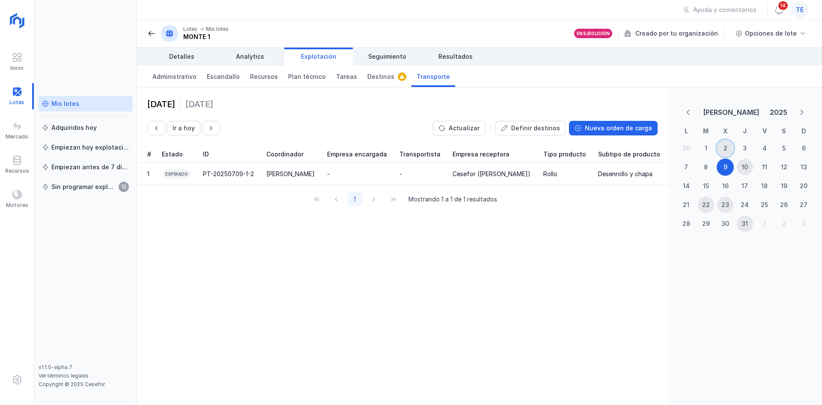
click at [726, 148] on div "2" at bounding box center [726, 148] width 4 height 9
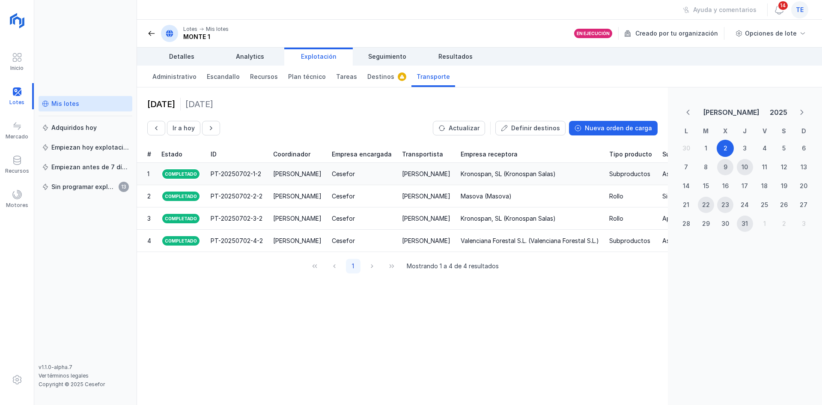
click at [301, 182] on td "Primi Martín" at bounding box center [297, 174] width 59 height 22
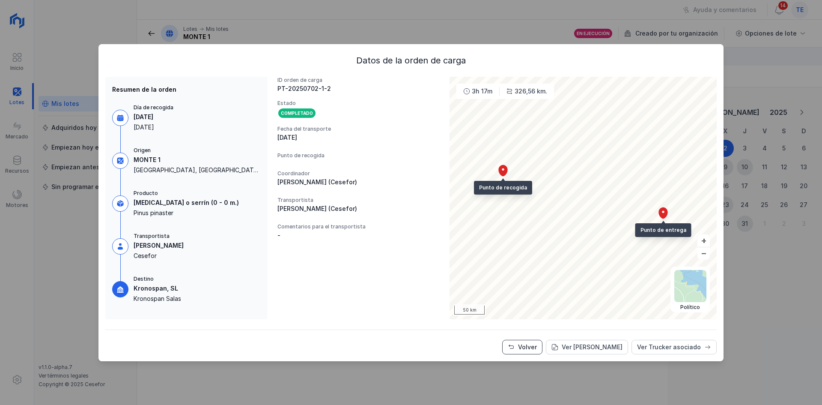
click at [537, 346] on div "Volver" at bounding box center [527, 346] width 19 height 9
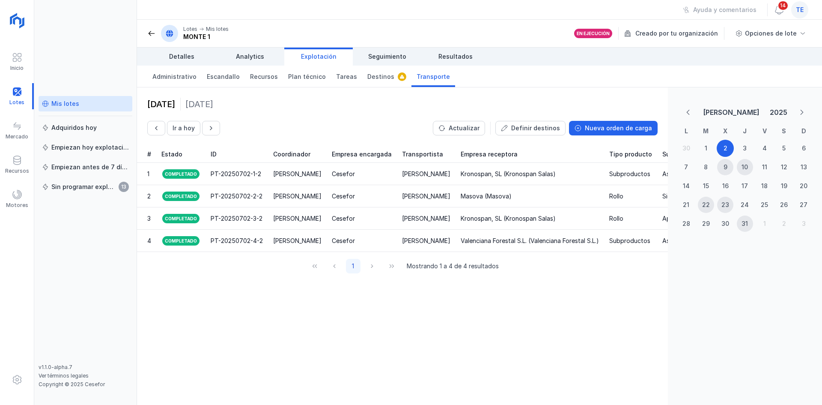
drag, startPoint x: 441, startPoint y: 261, endPoint x: 645, endPoint y: 274, distance: 204.2
click at [687, 293] on div "2 julio 2025 Miércoles Ir a hoy Actualizar Definir destinos Nueva orden de carg…" at bounding box center [479, 245] width 685 height 317
click at [744, 174] on div "10" at bounding box center [745, 167] width 16 height 16
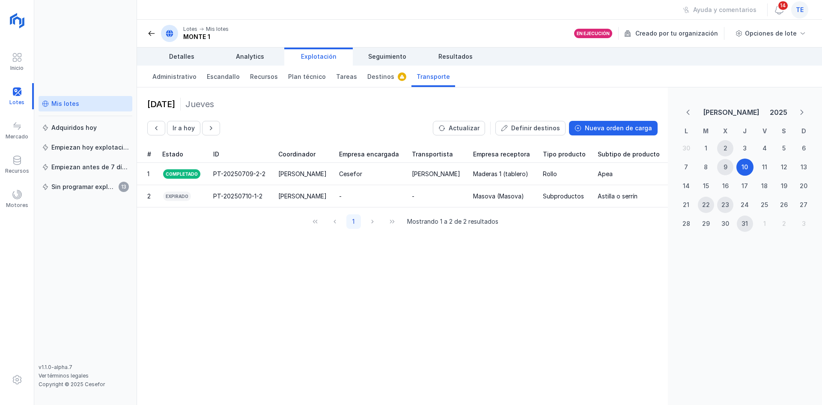
drag, startPoint x: 469, startPoint y: 150, endPoint x: 523, endPoint y: 158, distance: 55.0
click at [540, 168] on div "10 julio 2025 Jueves Ir a hoy Actualizar Definir destinos Nueva orden de carga …" at bounding box center [402, 245] width 531 height 317
click at [797, 109] on button "Next Month" at bounding box center [802, 112] width 16 height 13
click at [745, 206] on div "21" at bounding box center [745, 204] width 6 height 9
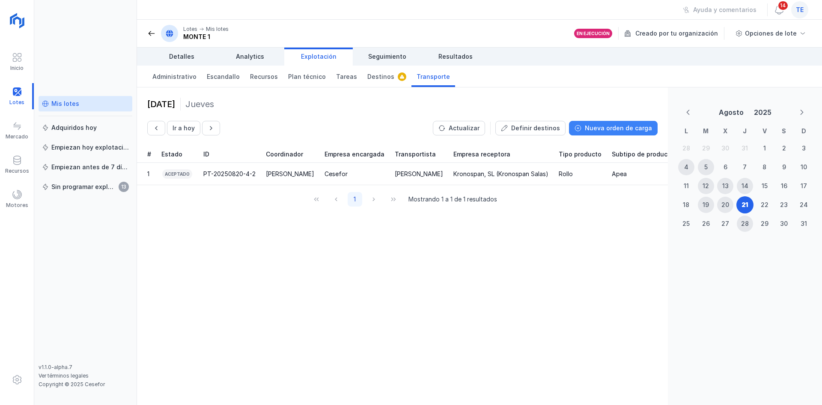
drag, startPoint x: 611, startPoint y: 131, endPoint x: 609, endPoint y: 126, distance: 5.0
click at [609, 126] on div "Nueva orden de carga" at bounding box center [618, 128] width 67 height 9
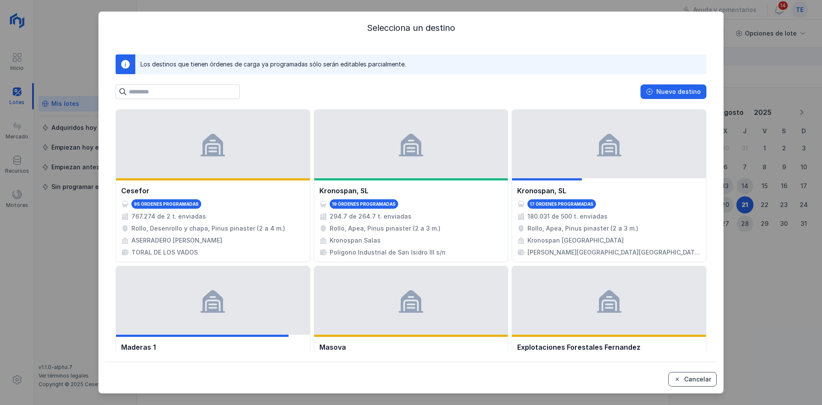
click at [706, 384] on button "Cancelar" at bounding box center [692, 379] width 48 height 15
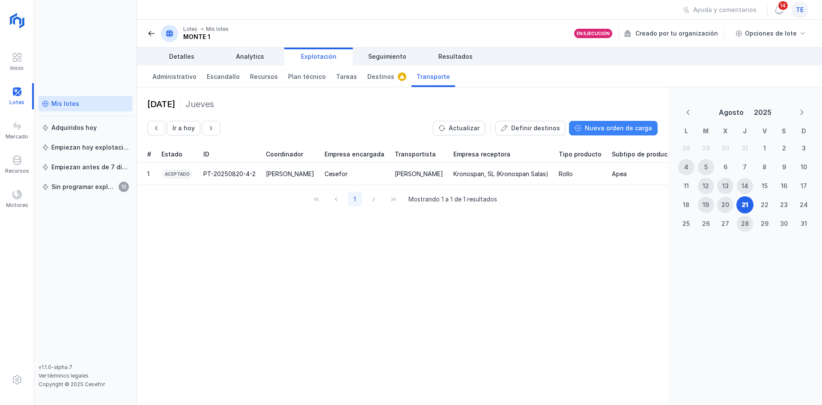
click at [639, 129] on div "Nueva orden de carga" at bounding box center [618, 128] width 67 height 9
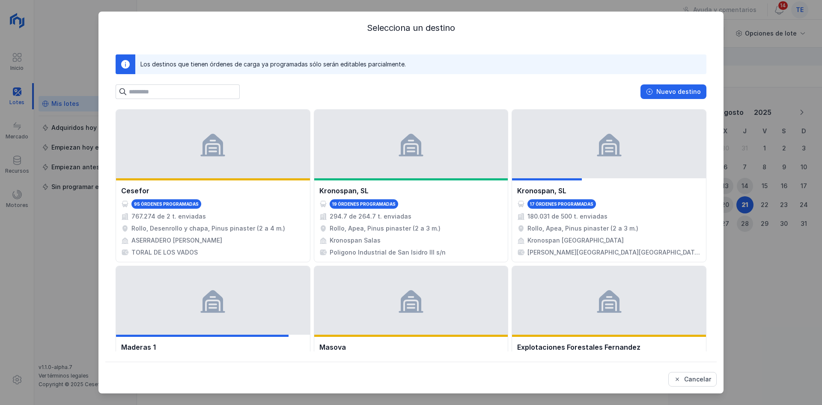
click at [692, 371] on div "Cancelar" at bounding box center [410, 373] width 611 height 25
click at [691, 381] on div "Cancelar" at bounding box center [697, 379] width 27 height 9
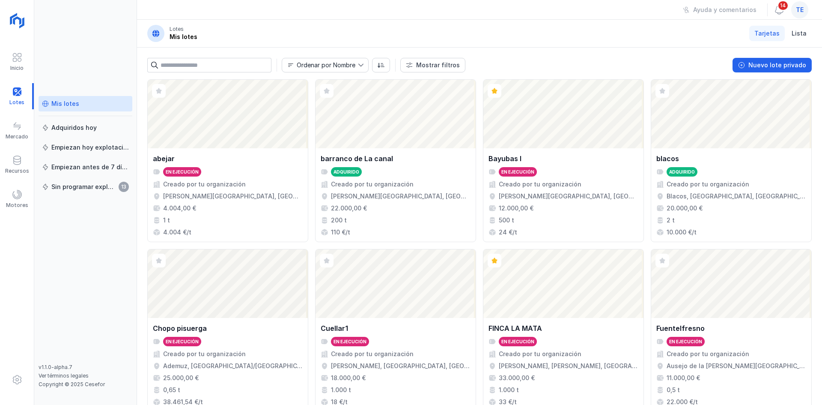
click at [798, 7] on span "te" at bounding box center [800, 10] width 8 height 9
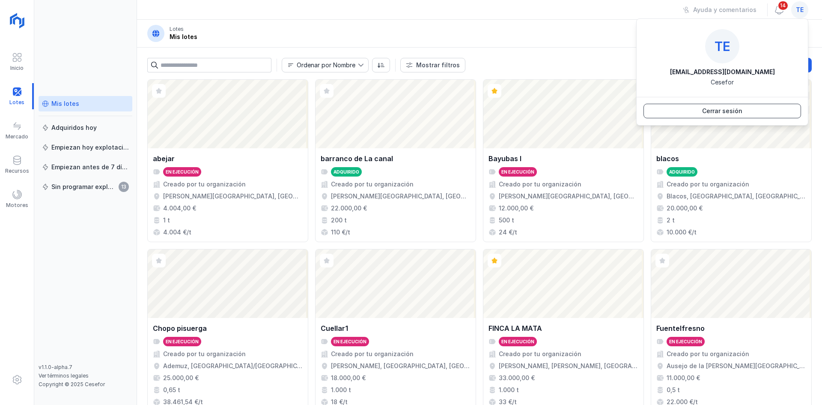
click at [743, 115] on button "Cerrar sesión" at bounding box center [722, 111] width 158 height 15
